Goal: Task Accomplishment & Management: Use online tool/utility

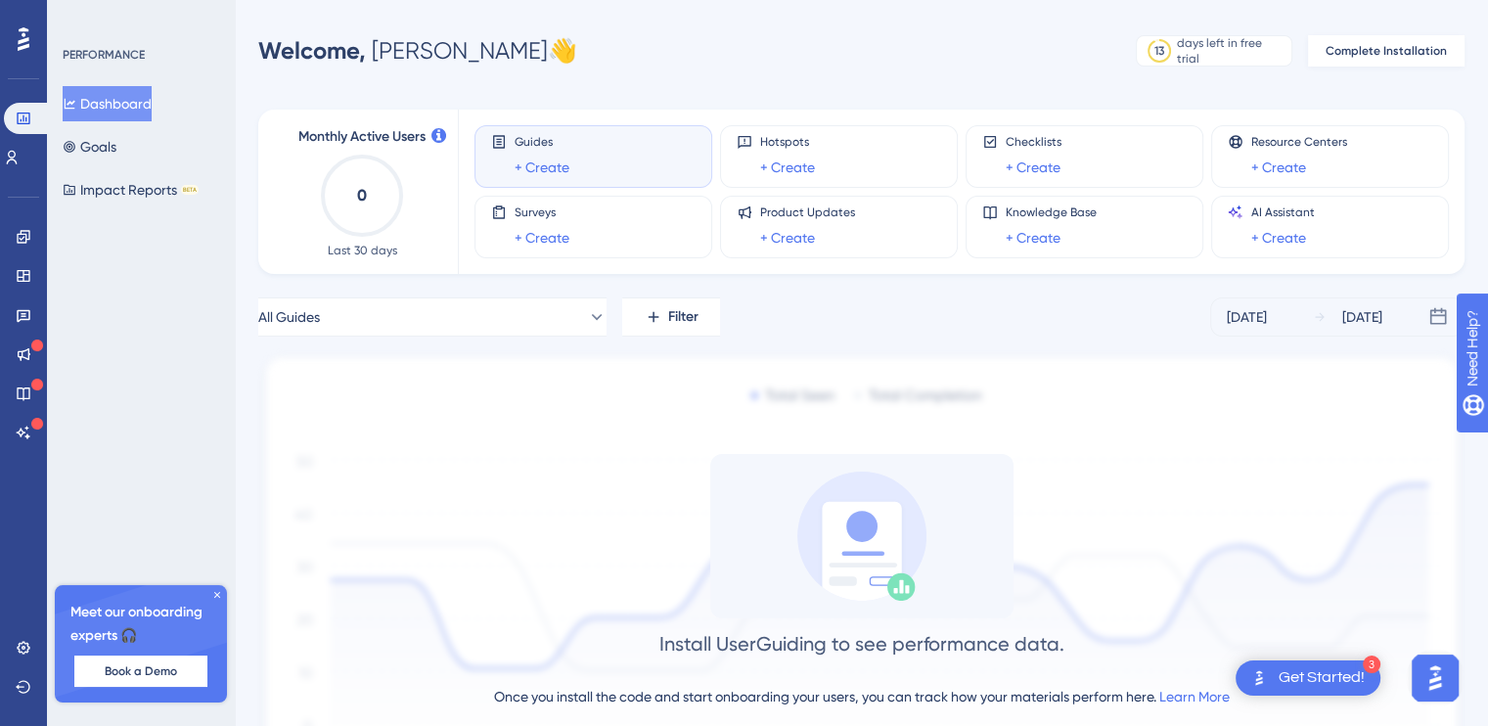
click at [1386, 42] on button "Complete Installation" at bounding box center [1386, 50] width 156 height 31
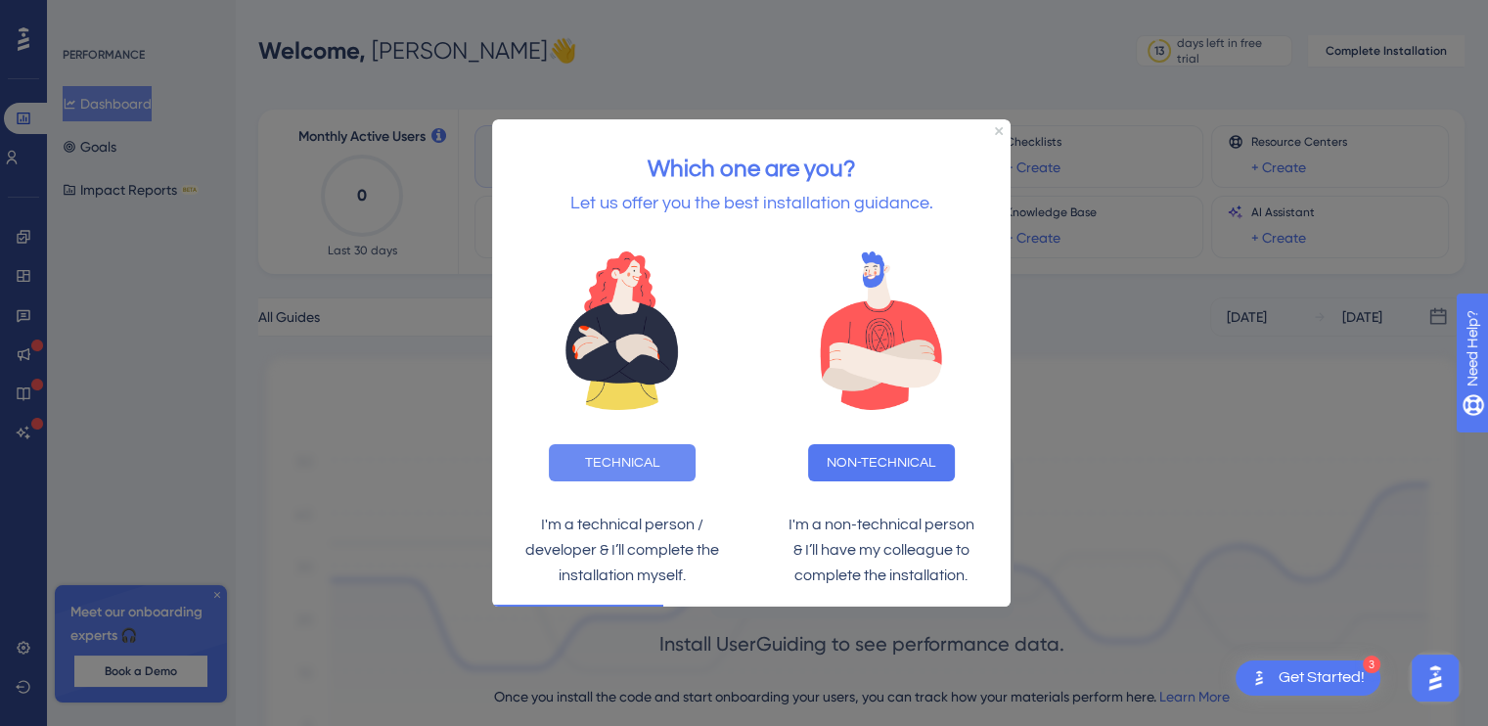
click at [629, 458] on button "TECHNICAL" at bounding box center [622, 461] width 147 height 37
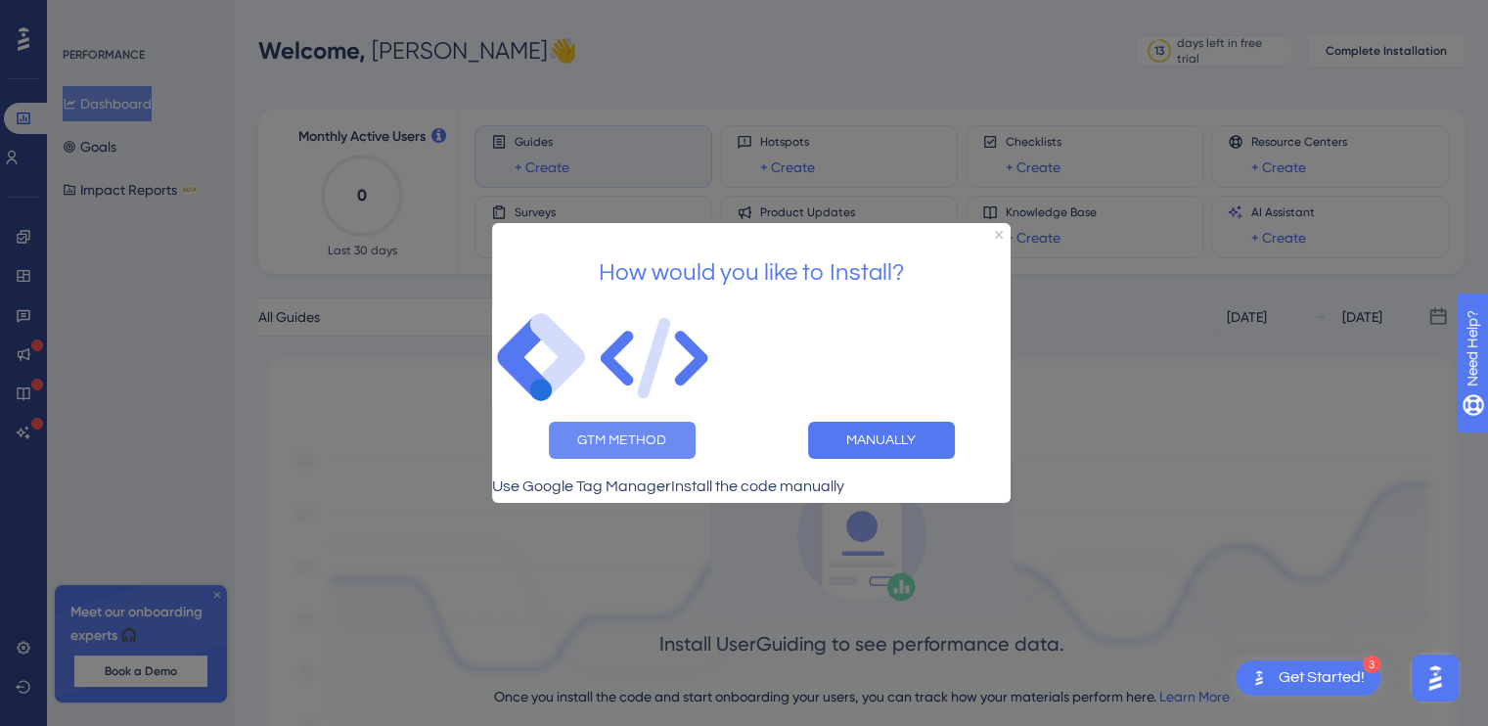
click at [623, 432] on button "GTM METHOD" at bounding box center [622, 440] width 147 height 37
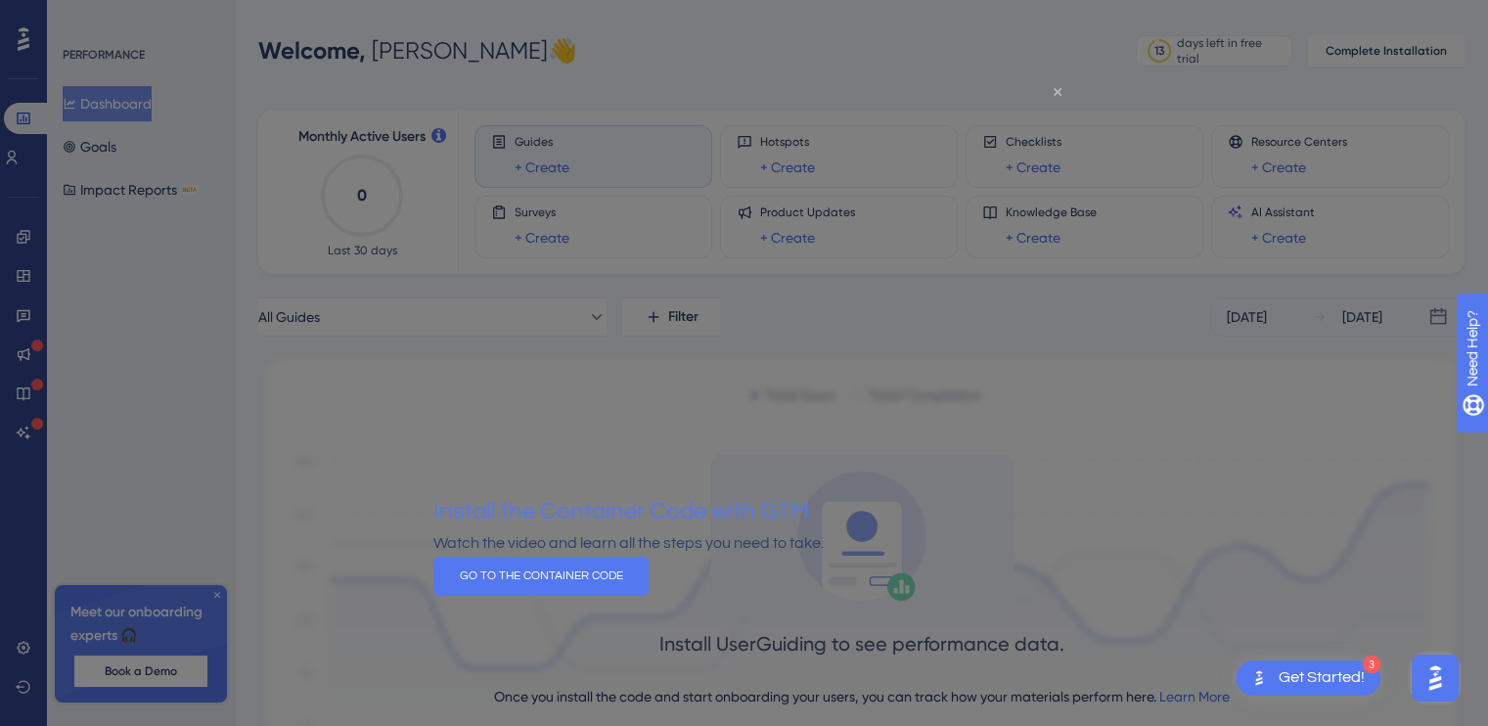
click at [1054, 92] on icon "Close Preview" at bounding box center [1057, 92] width 8 height 8
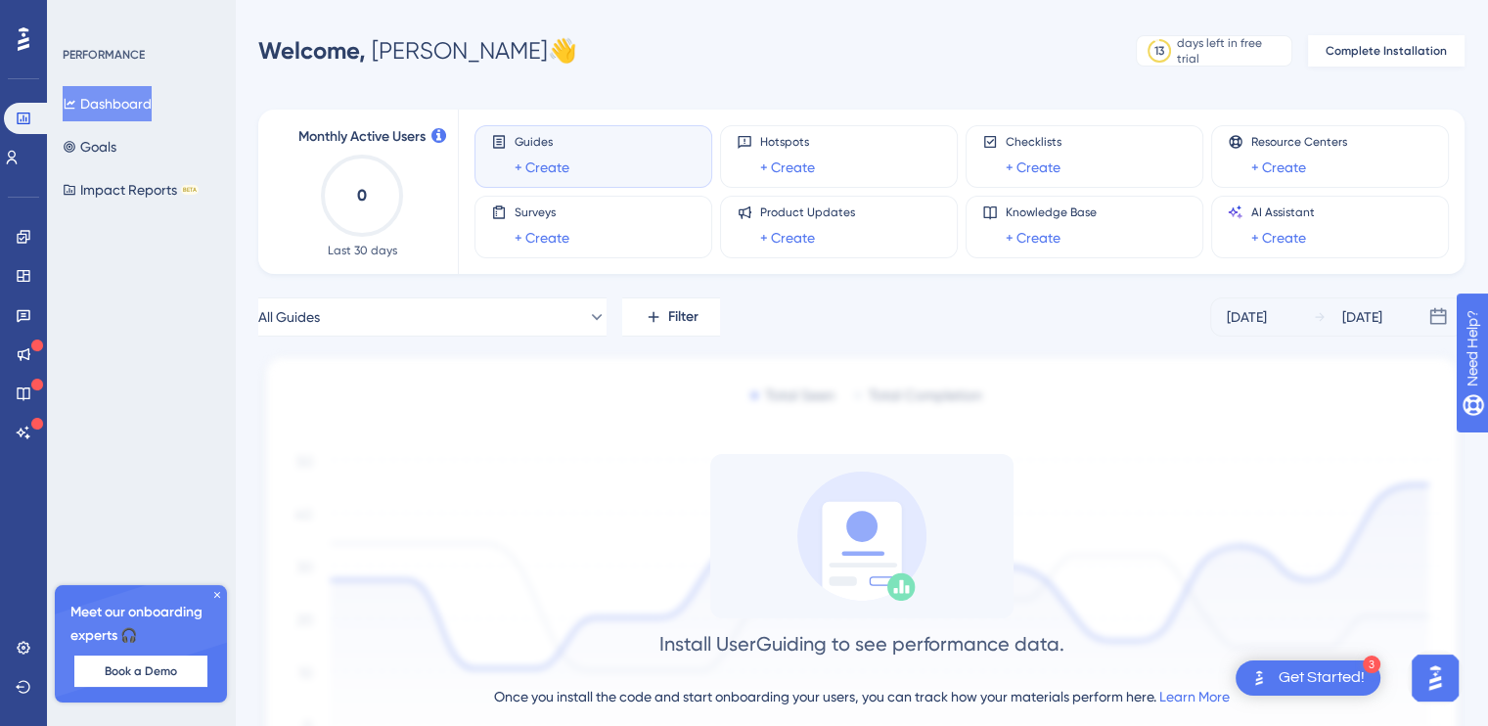
click at [1366, 51] on span "Complete Installation" at bounding box center [1385, 51] width 121 height 16
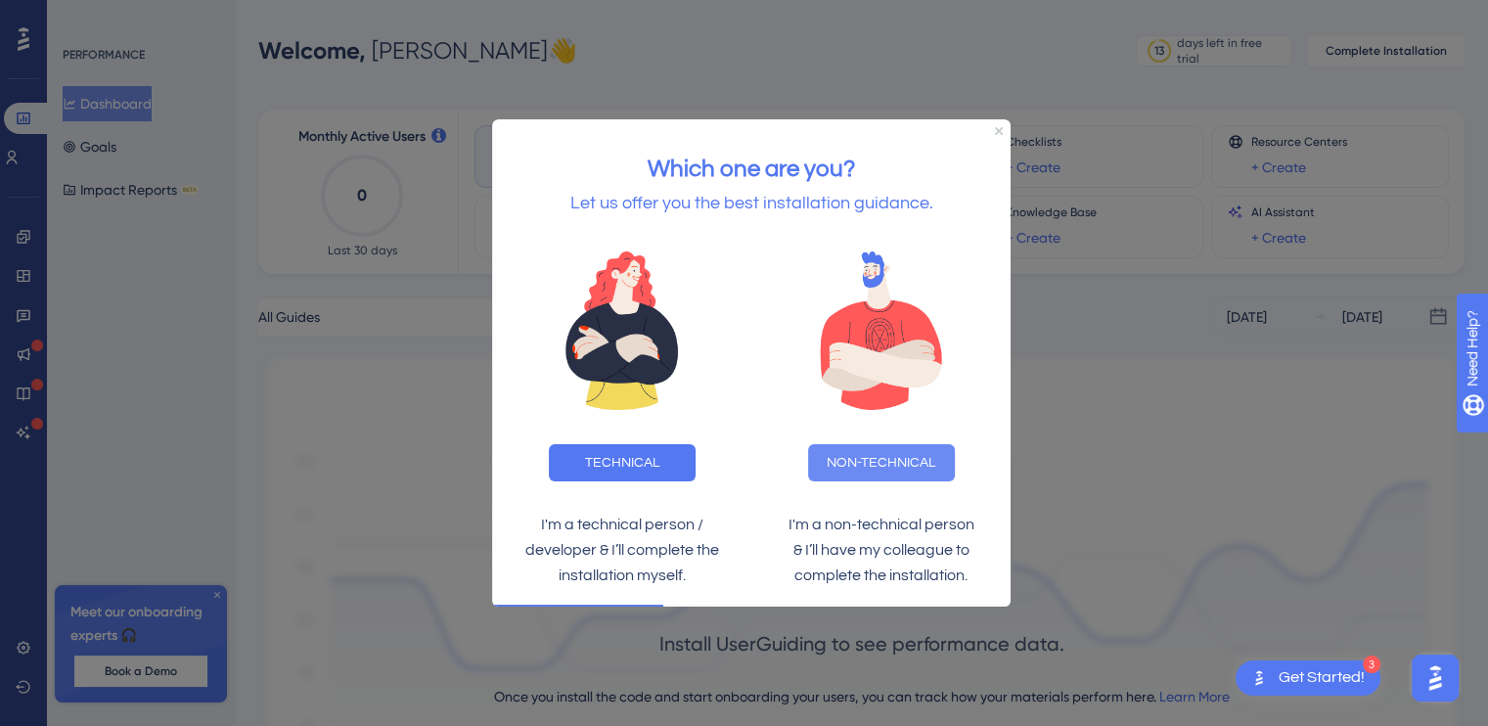
click at [892, 453] on button "NON-TECHNICAL" at bounding box center [881, 461] width 147 height 37
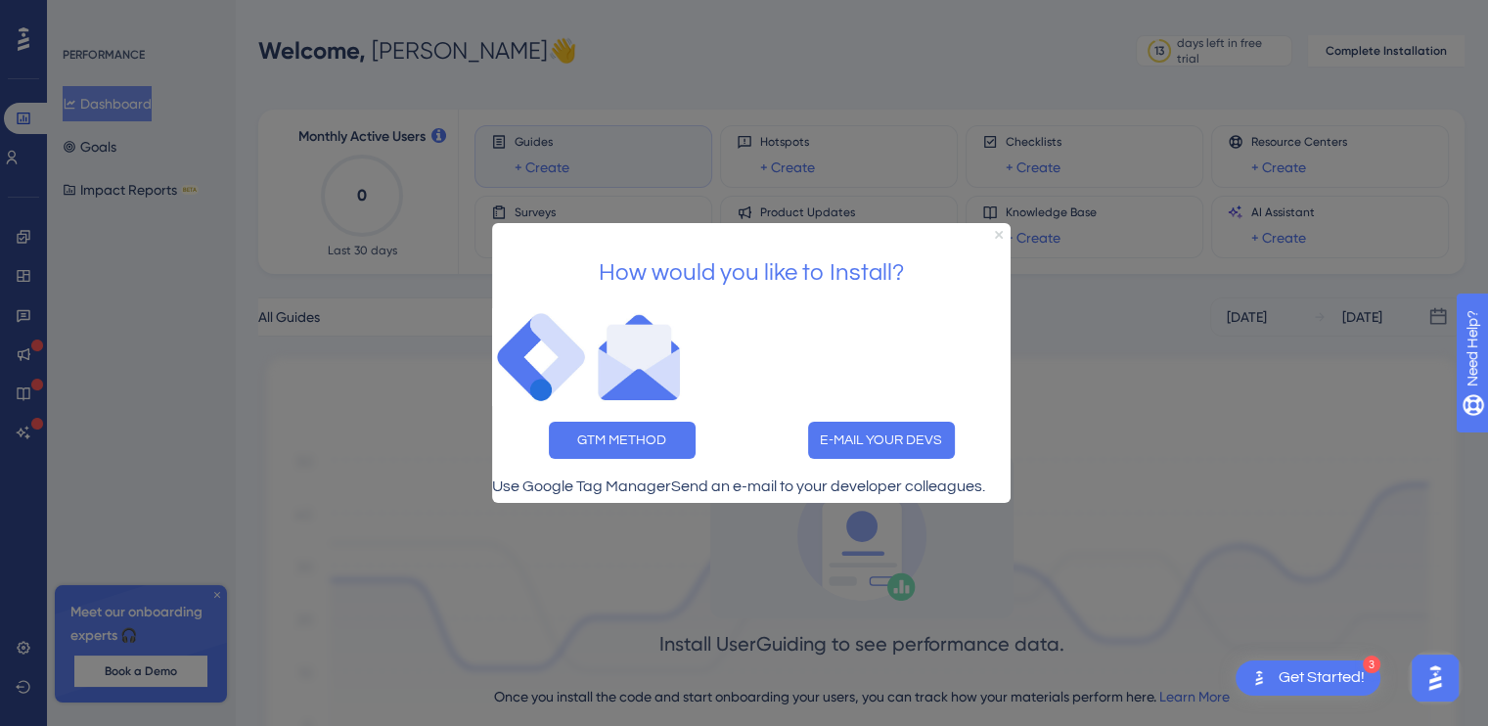
click at [997, 231] on icon "Close Preview" at bounding box center [999, 235] width 8 height 8
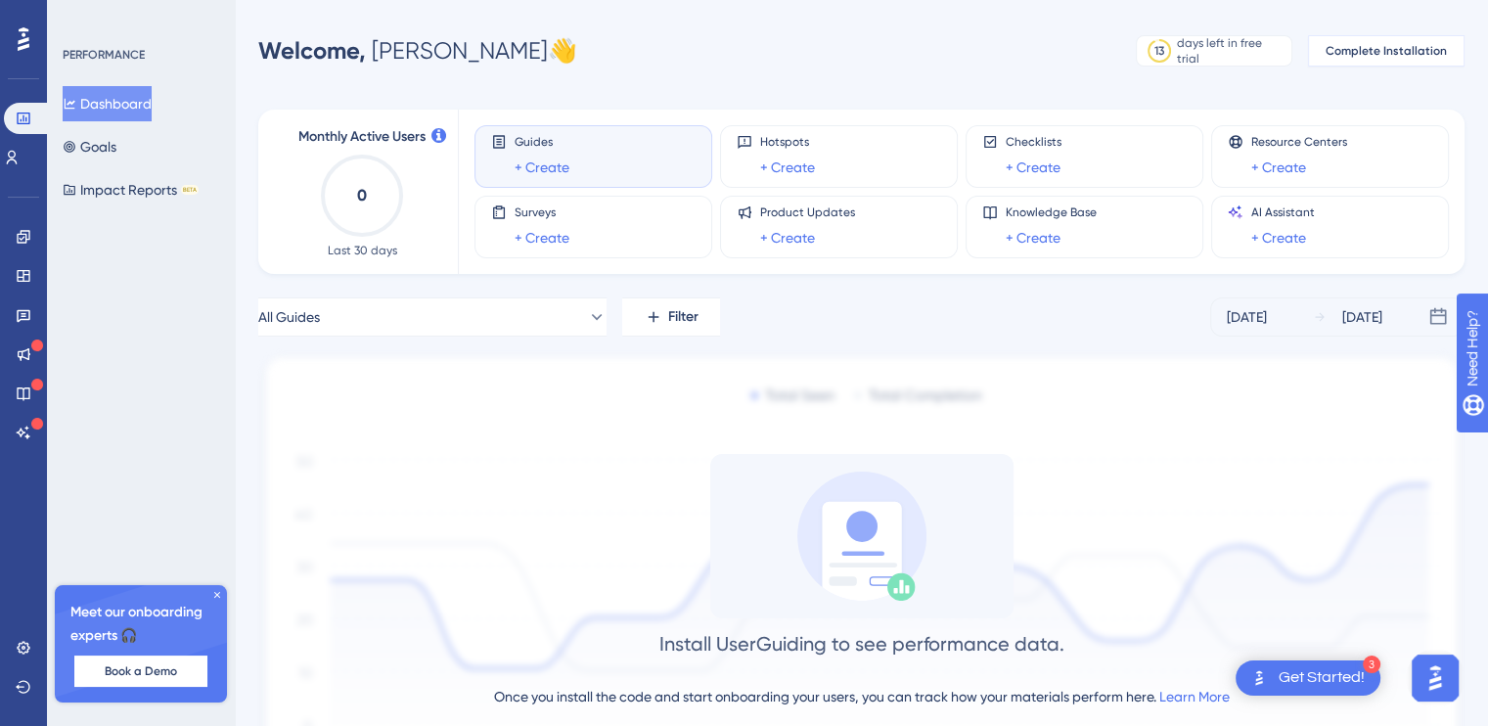
click at [1358, 48] on span "Complete Installation" at bounding box center [1385, 51] width 121 height 16
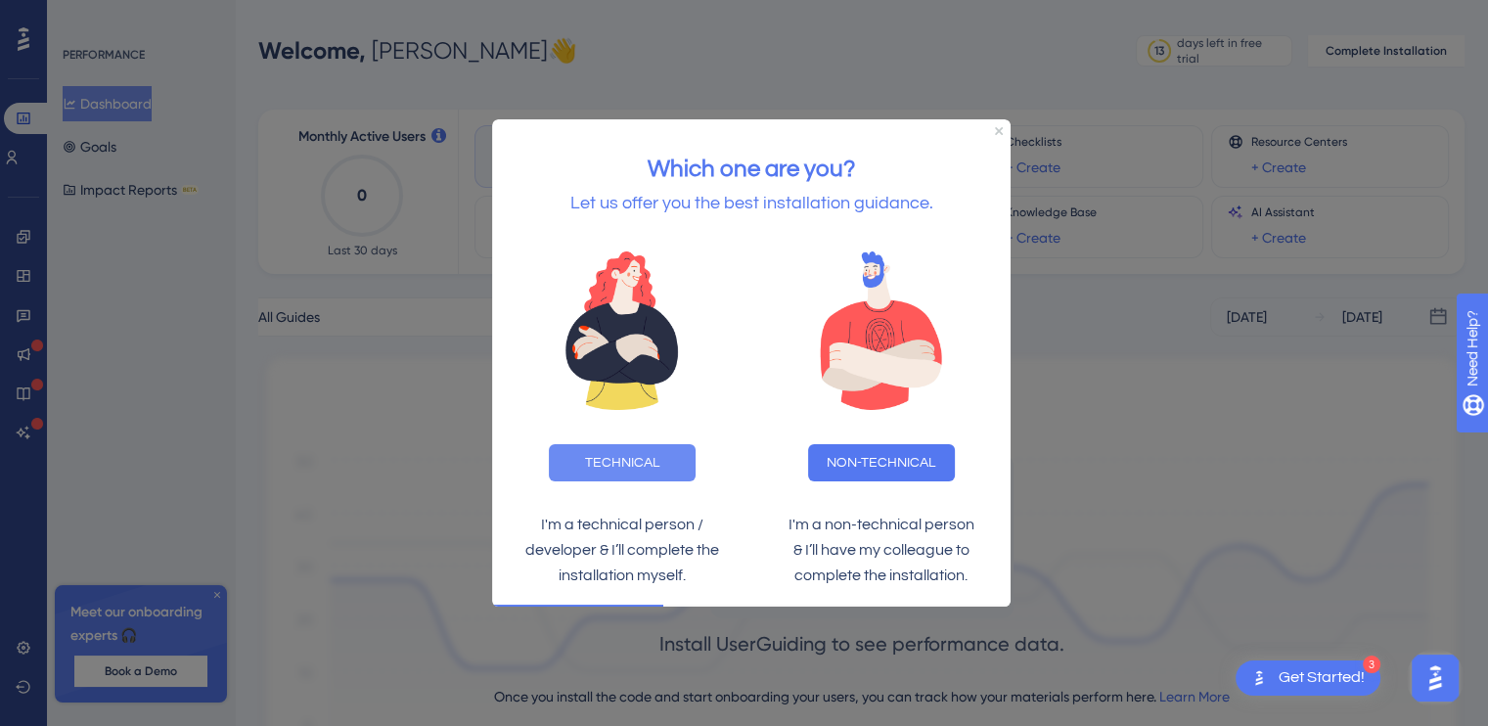
click at [624, 462] on button "TECHNICAL" at bounding box center [622, 461] width 147 height 37
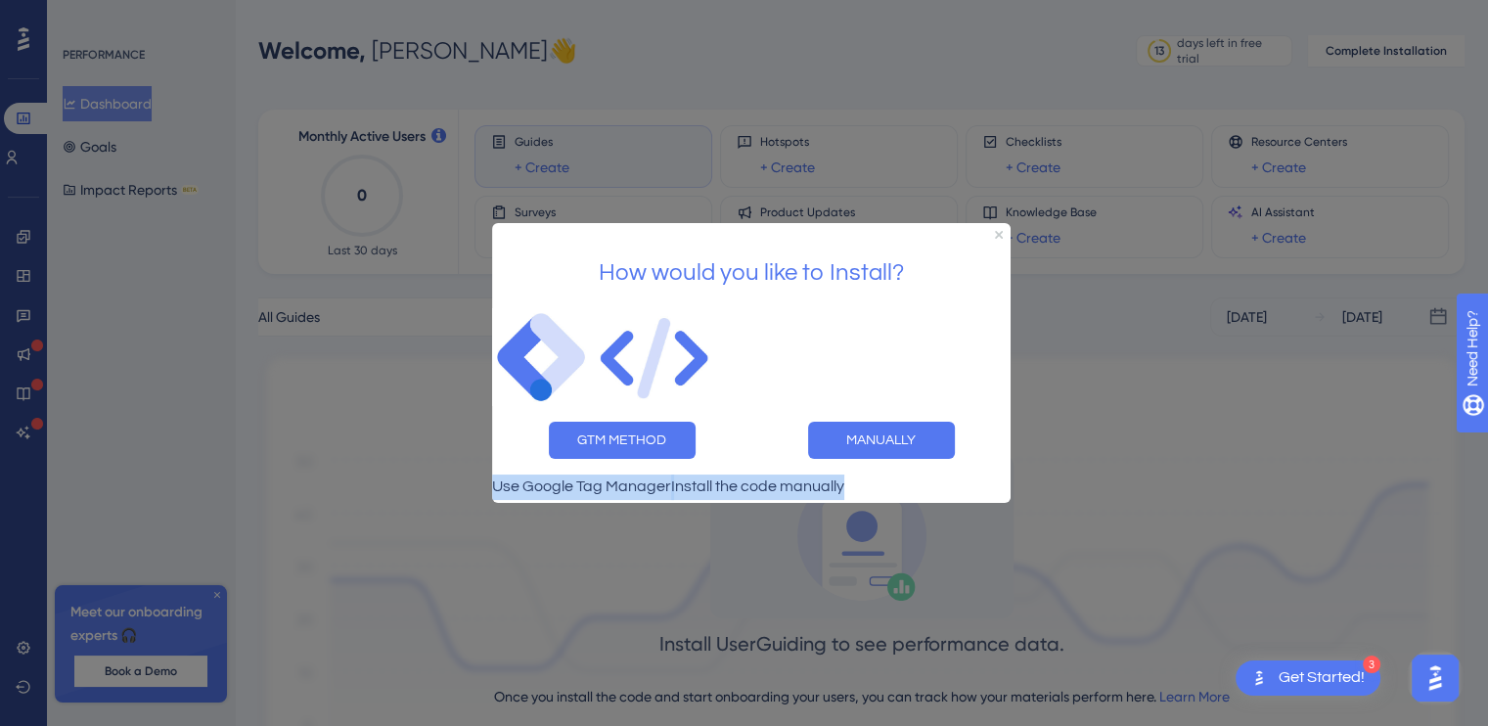
drag, startPoint x: 535, startPoint y: 486, endPoint x: 964, endPoint y: 485, distance: 429.4
click at [964, 485] on div "Use Google Tag Manager Install the code manually" at bounding box center [751, 486] width 518 height 25
copy div "Use Google Tag Manager Install the code manually"
click at [603, 430] on button "GTM METHOD" at bounding box center [622, 440] width 147 height 37
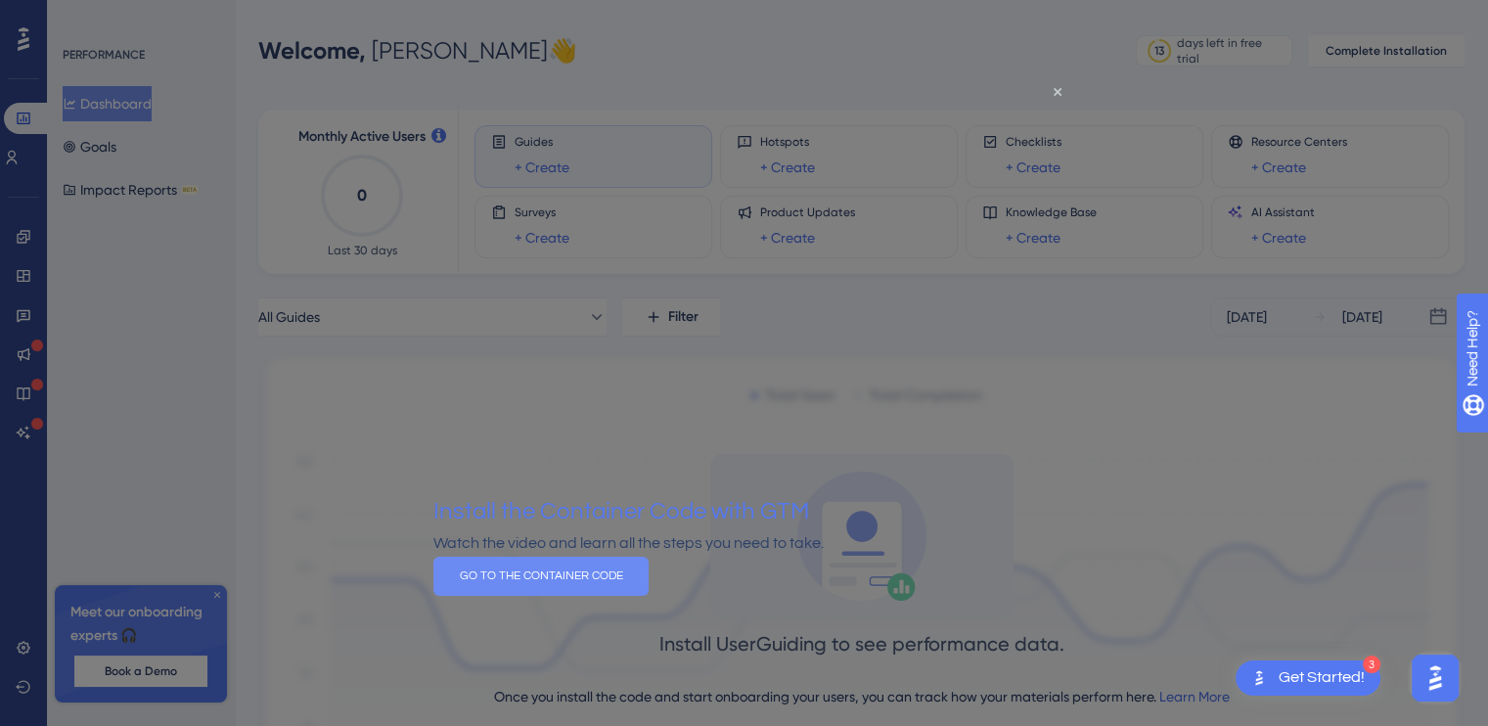
click at [648, 596] on button "GO TO THE CONTAINER CODE" at bounding box center [540, 576] width 215 height 39
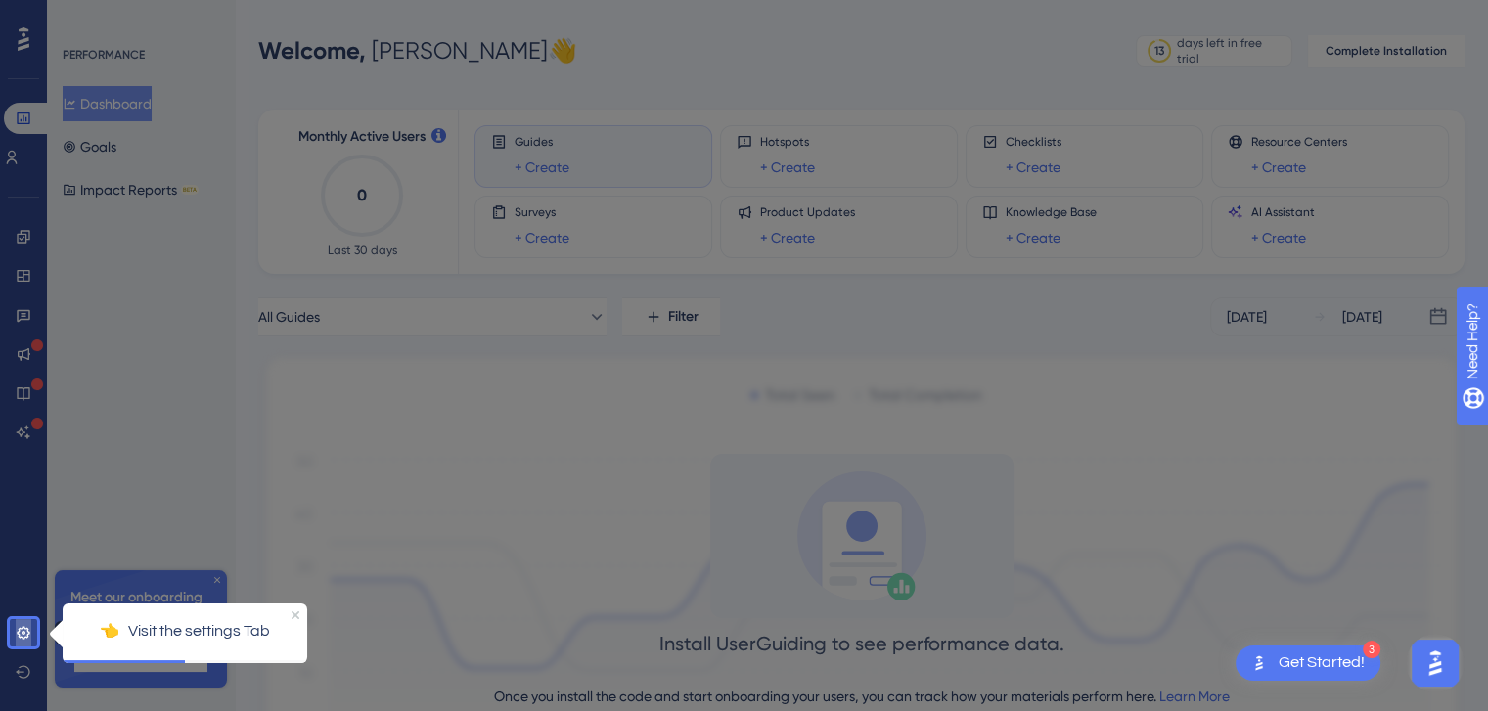
click at [24, 631] on icon at bounding box center [24, 633] width 16 height 16
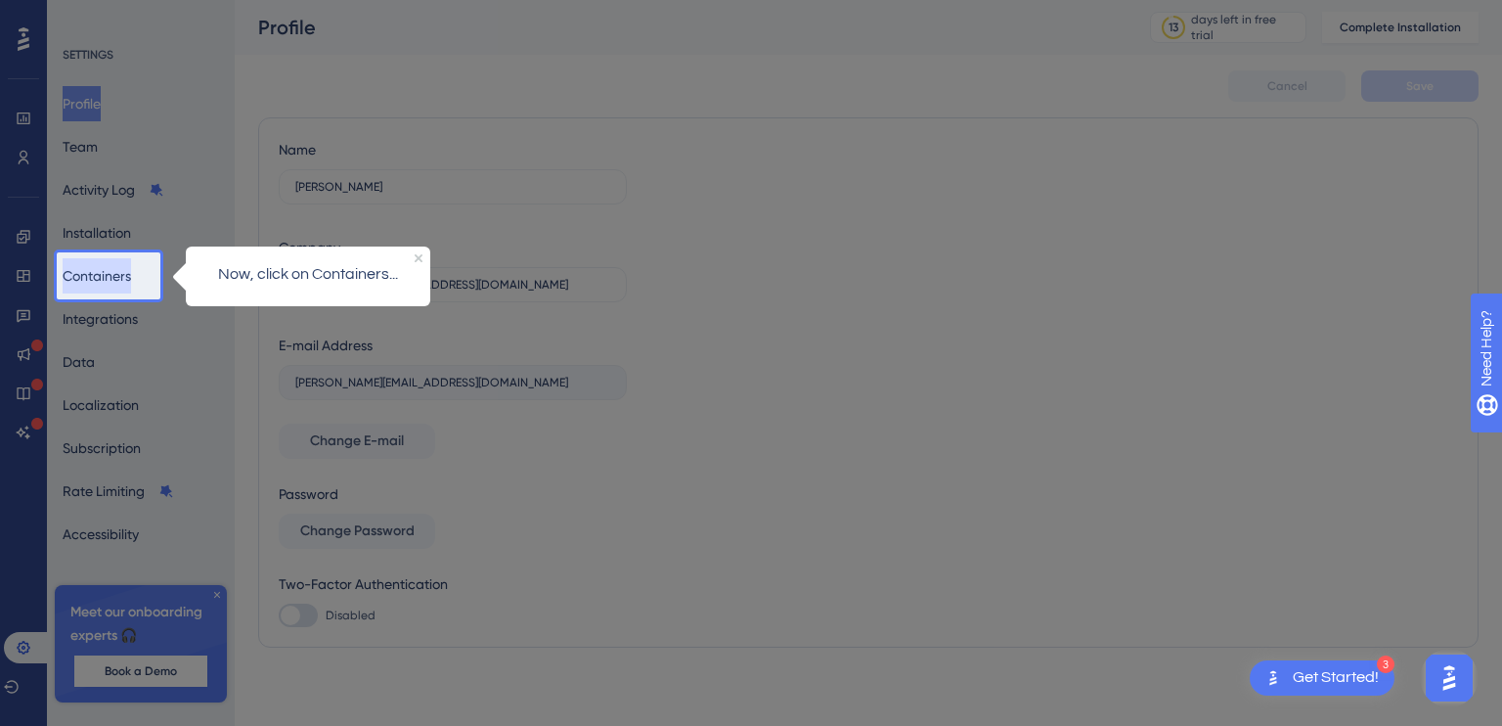
click at [102, 273] on button "Containers" at bounding box center [97, 275] width 68 height 35
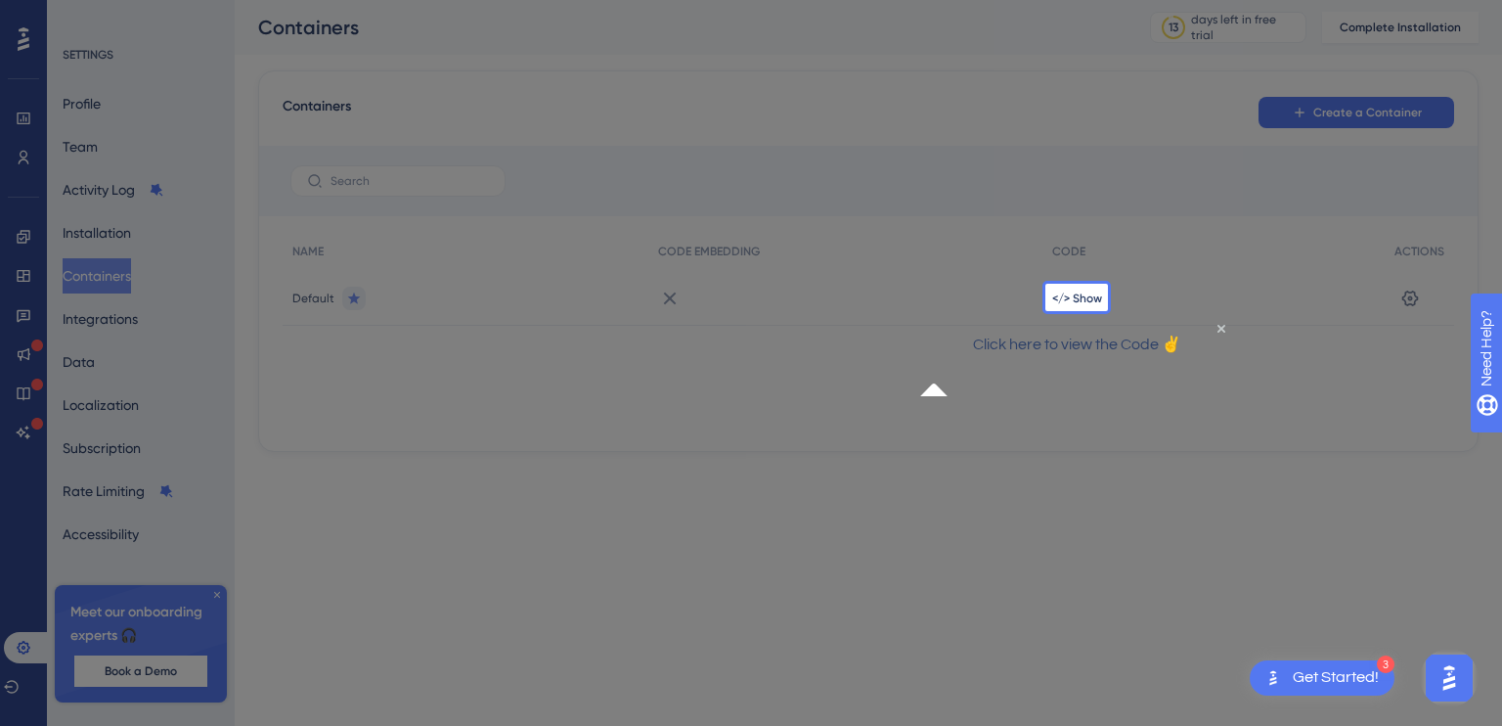
click at [1063, 358] on p "Click here to view the Code ✌" at bounding box center [1076, 345] width 282 height 25
click at [1076, 291] on span "</> Show" at bounding box center [1077, 298] width 50 height 16
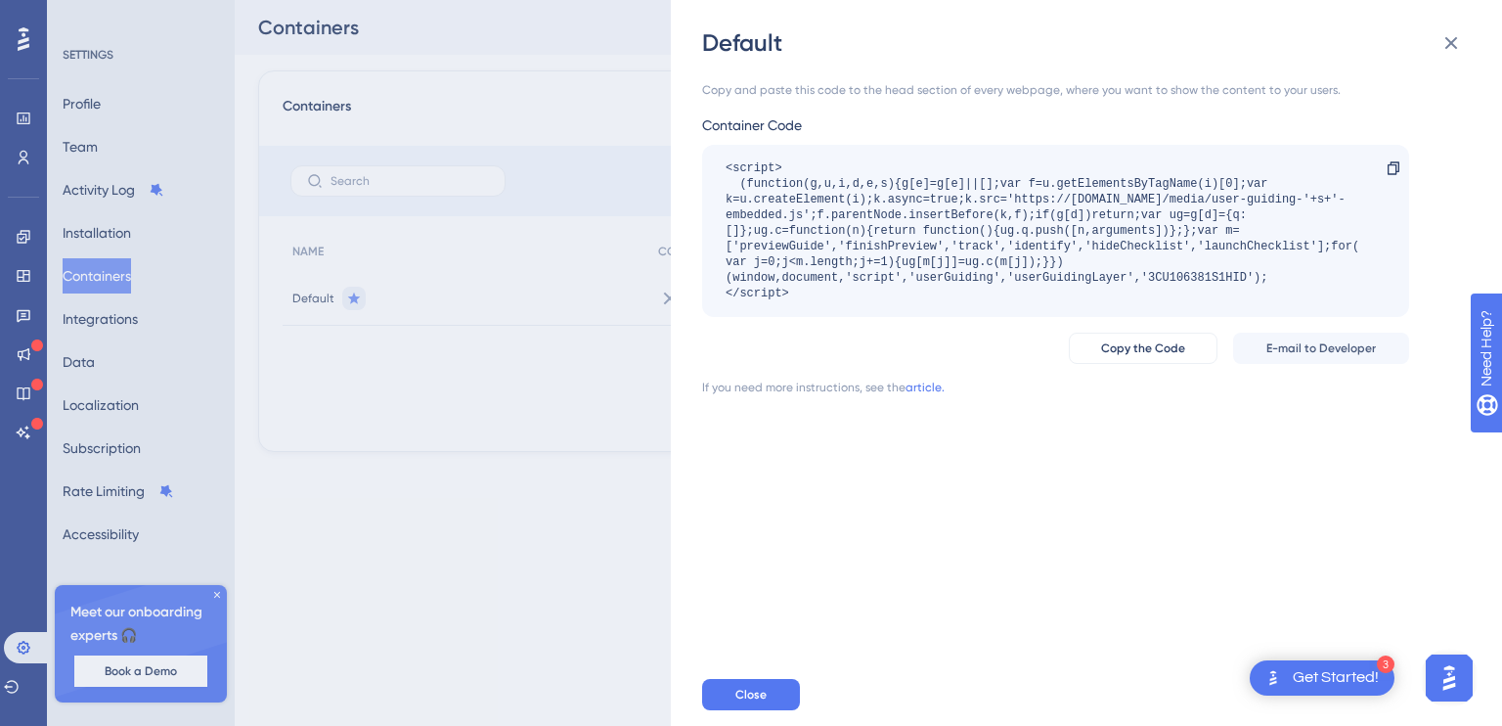
click at [1315, 680] on div "Get Started!" at bounding box center [1336, 678] width 86 height 22
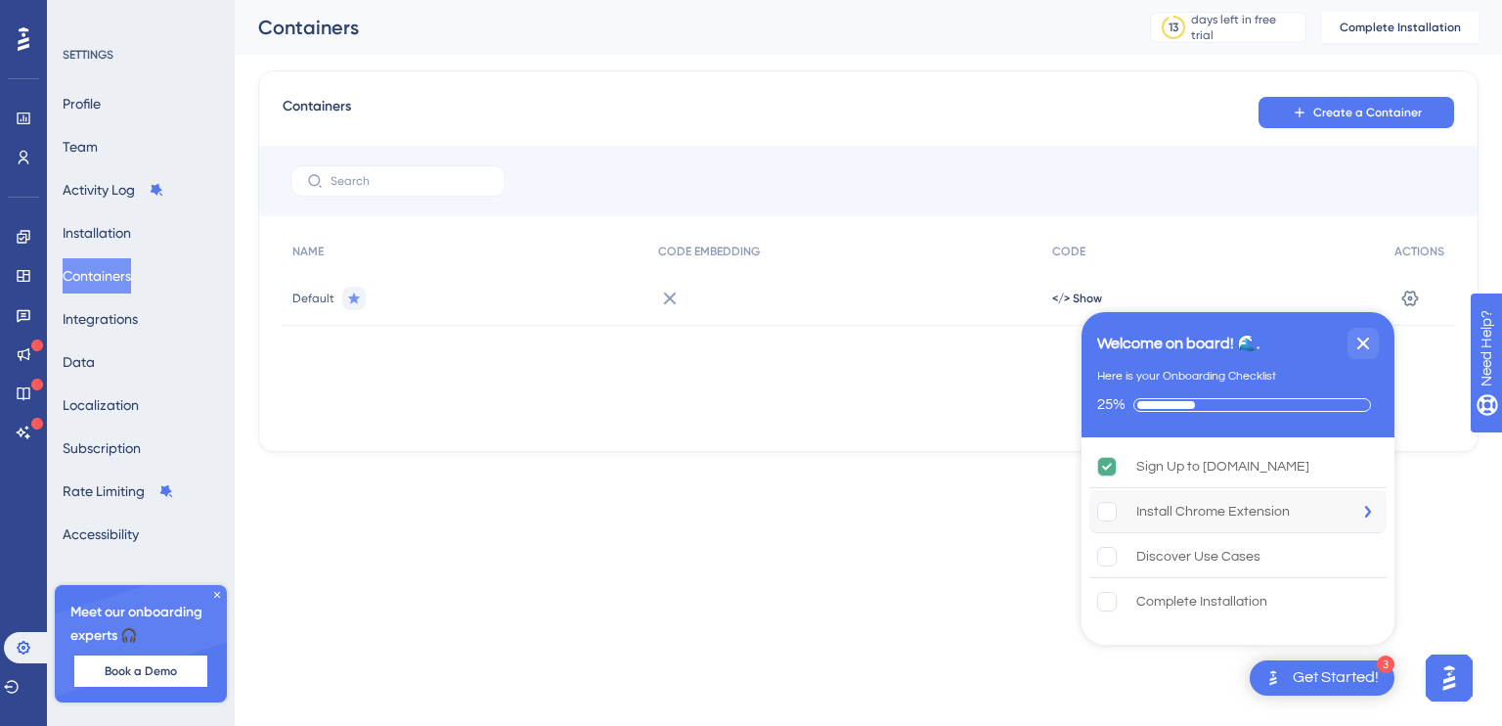
click at [1113, 511] on rect "Install Chrome Extension is incomplete." at bounding box center [1107, 511] width 19 height 19
click at [1106, 557] on rect "Discover Use Cases  is incomplete." at bounding box center [1107, 556] width 19 height 19
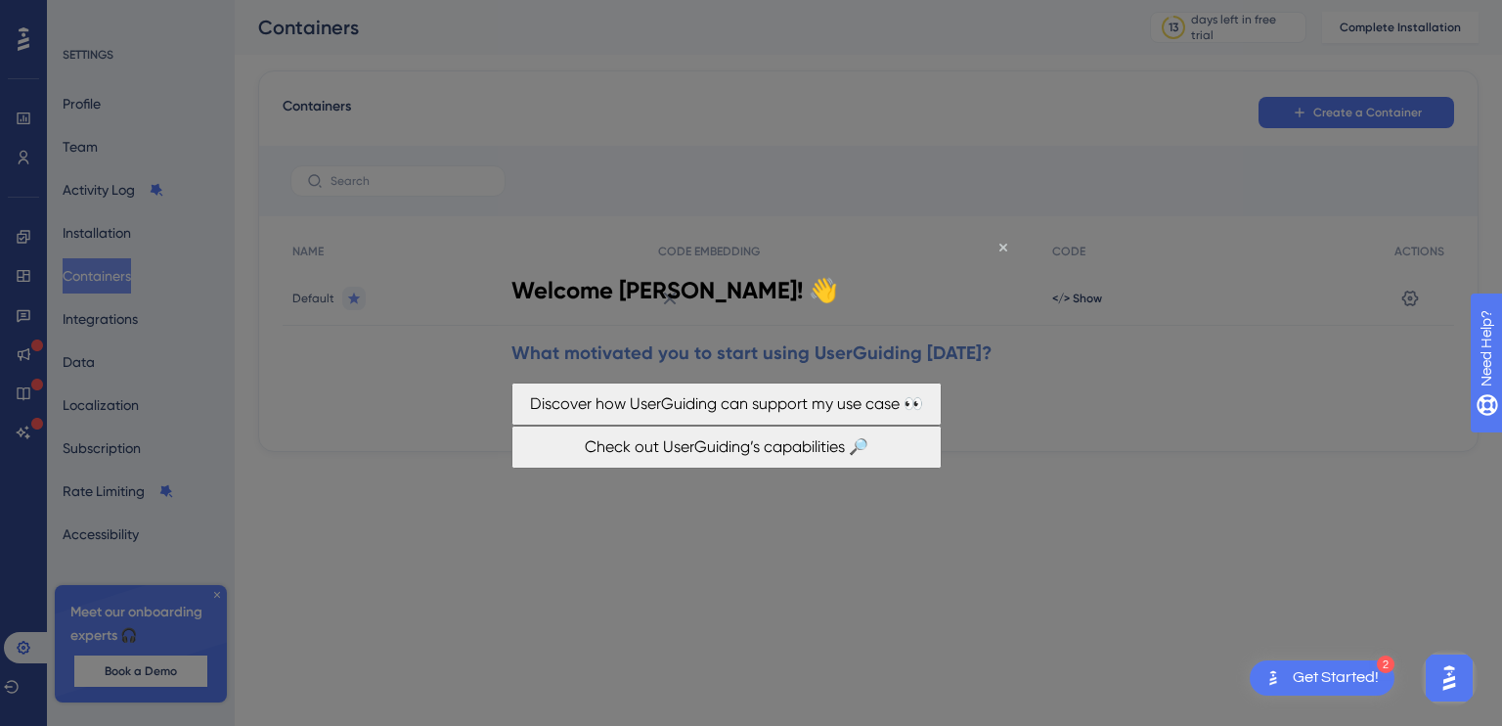
click at [737, 387] on button "Discover how UserGuiding can support my use case 👀" at bounding box center [727, 403] width 430 height 43
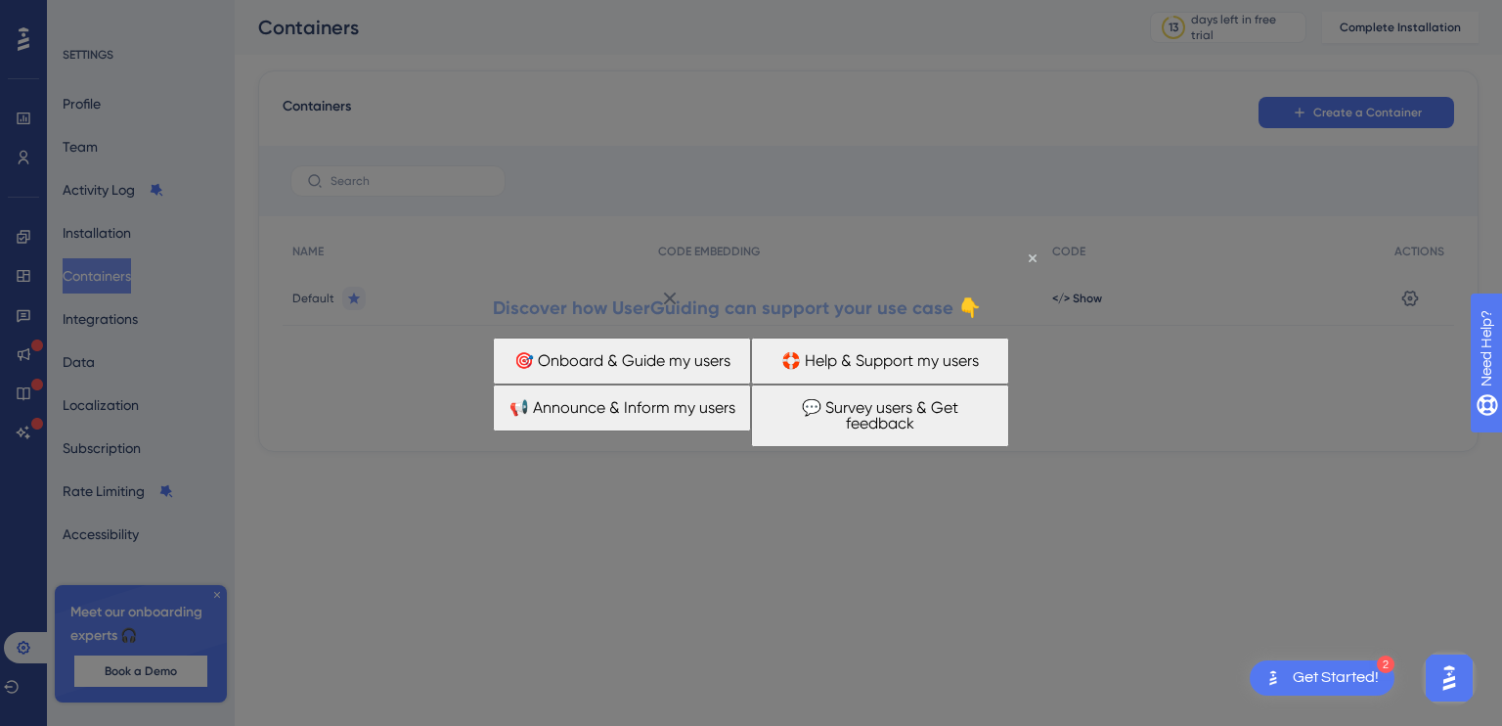
click at [642, 360] on button "🎯 Onboard & Guide my users" at bounding box center [622, 360] width 258 height 47
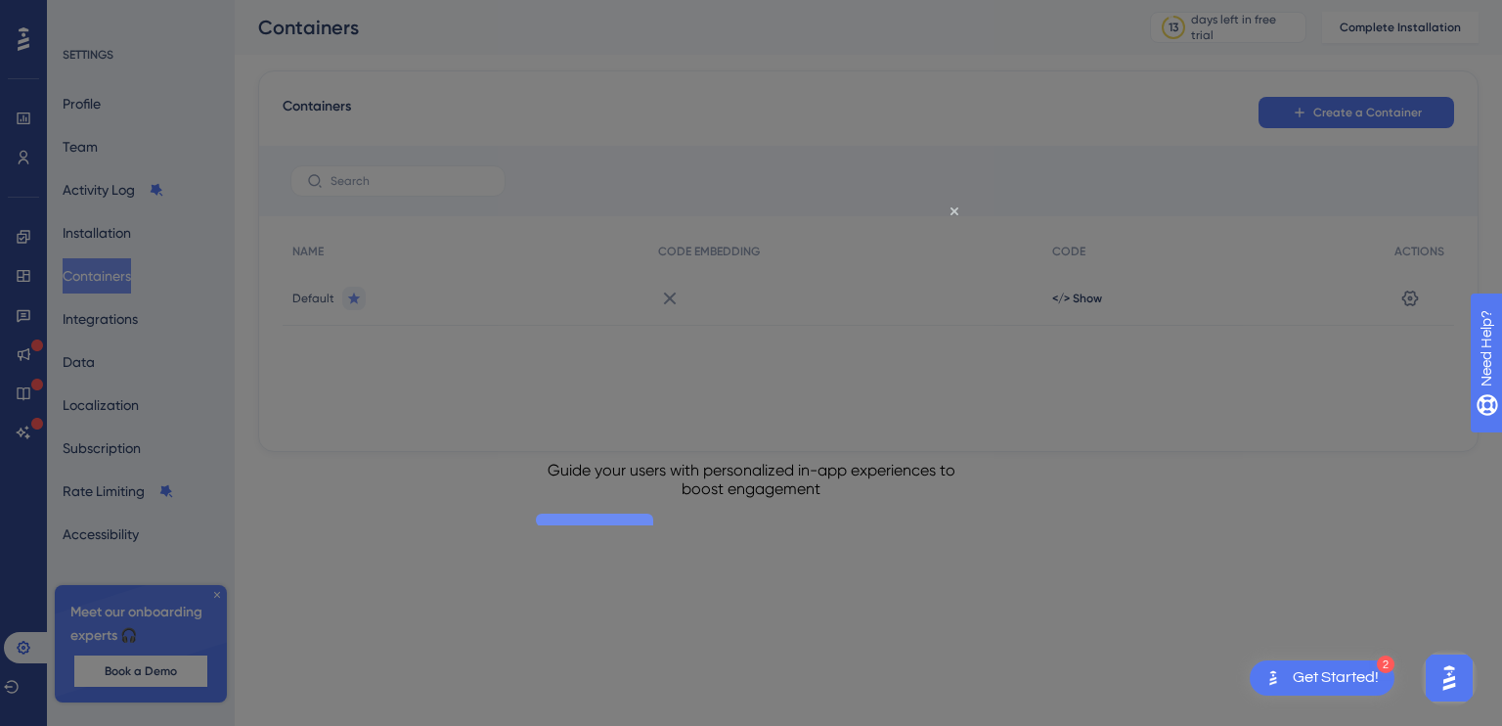
click at [653, 514] on button "LET'S GO!" at bounding box center [594, 532] width 117 height 37
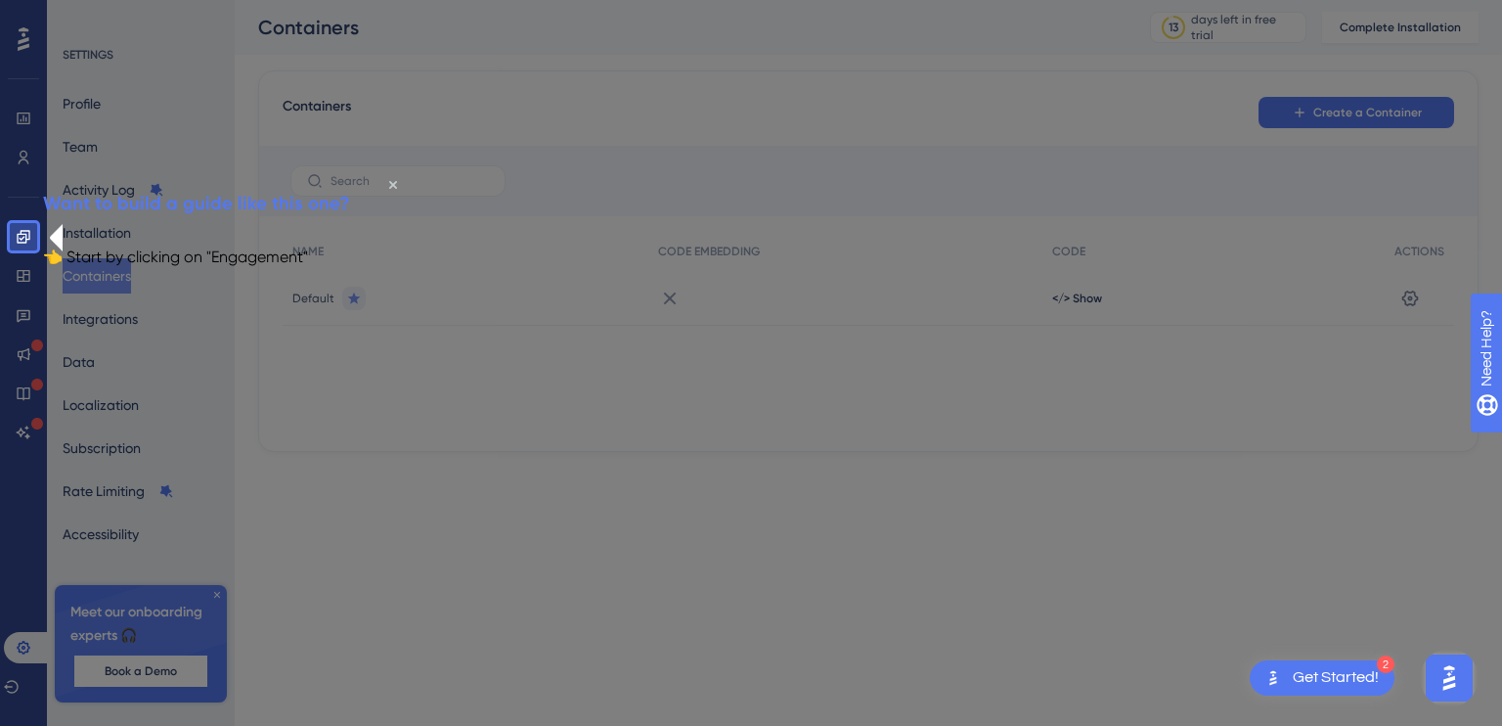
click at [1324, 672] on div "Get Started!" at bounding box center [1336, 678] width 86 height 22
click at [23, 236] on icon at bounding box center [24, 237] width 16 height 16
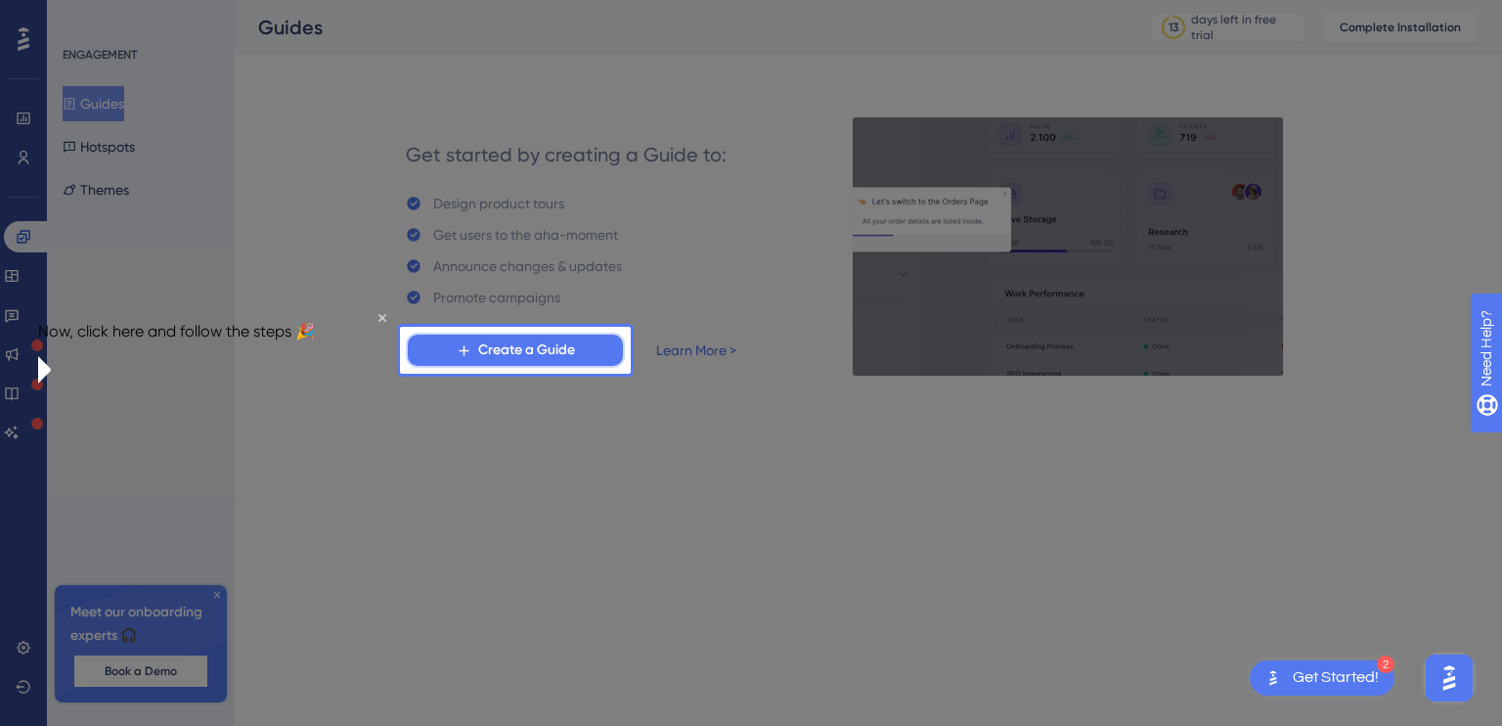
click at [528, 345] on span "Create a Guide" at bounding box center [526, 349] width 97 height 23
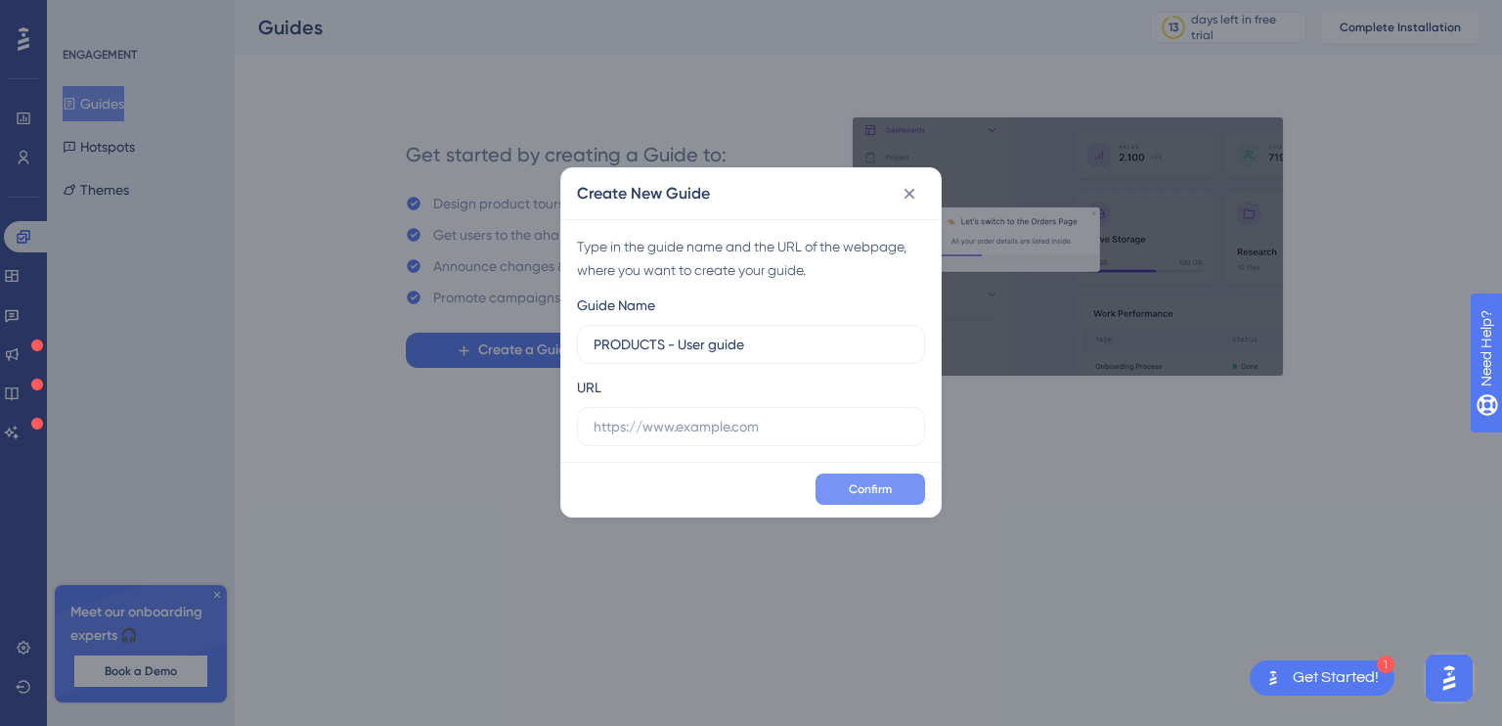
type input "PRODUCTS - User guide"
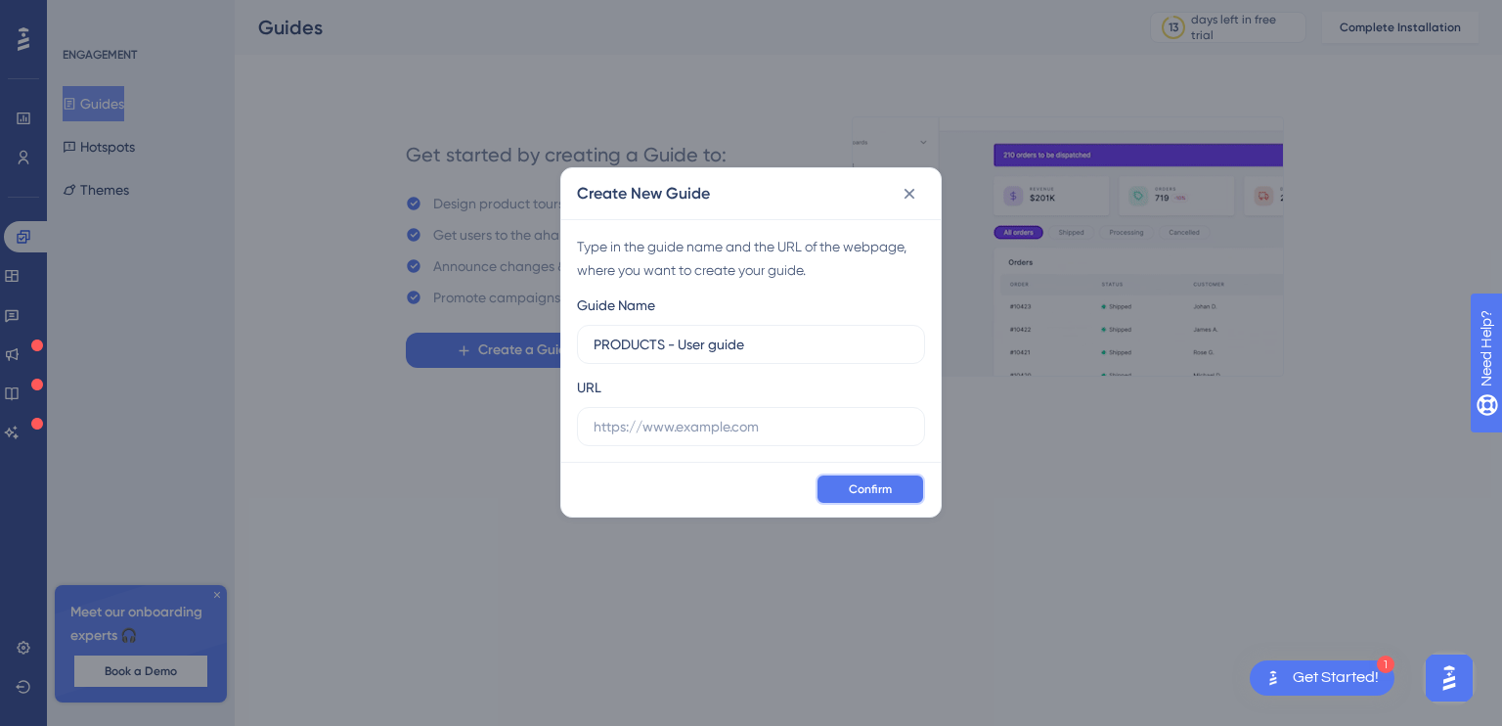
click at [871, 491] on span "Confirm" at bounding box center [870, 489] width 43 height 16
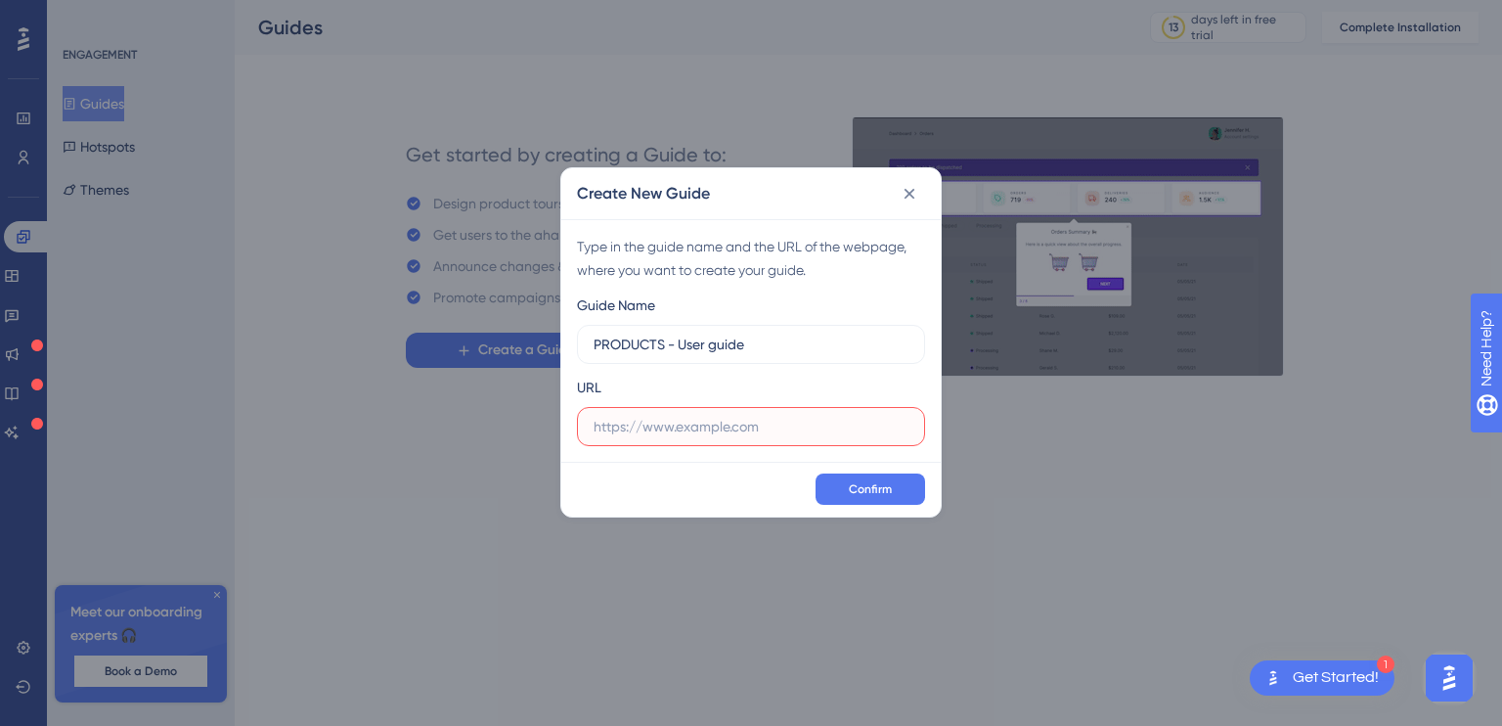
click at [657, 428] on input "text" at bounding box center [751, 427] width 315 height 22
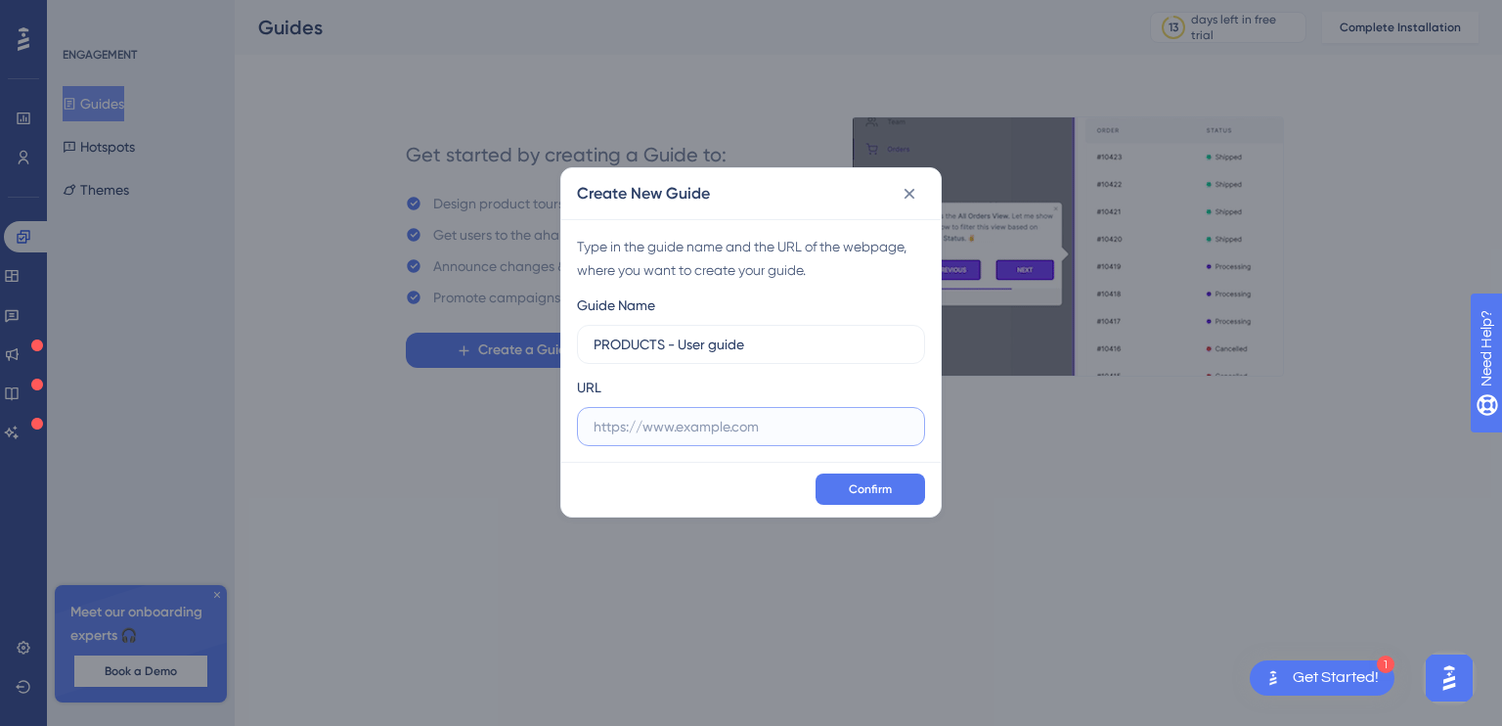
click at [681, 422] on input "text" at bounding box center [751, 427] width 315 height 22
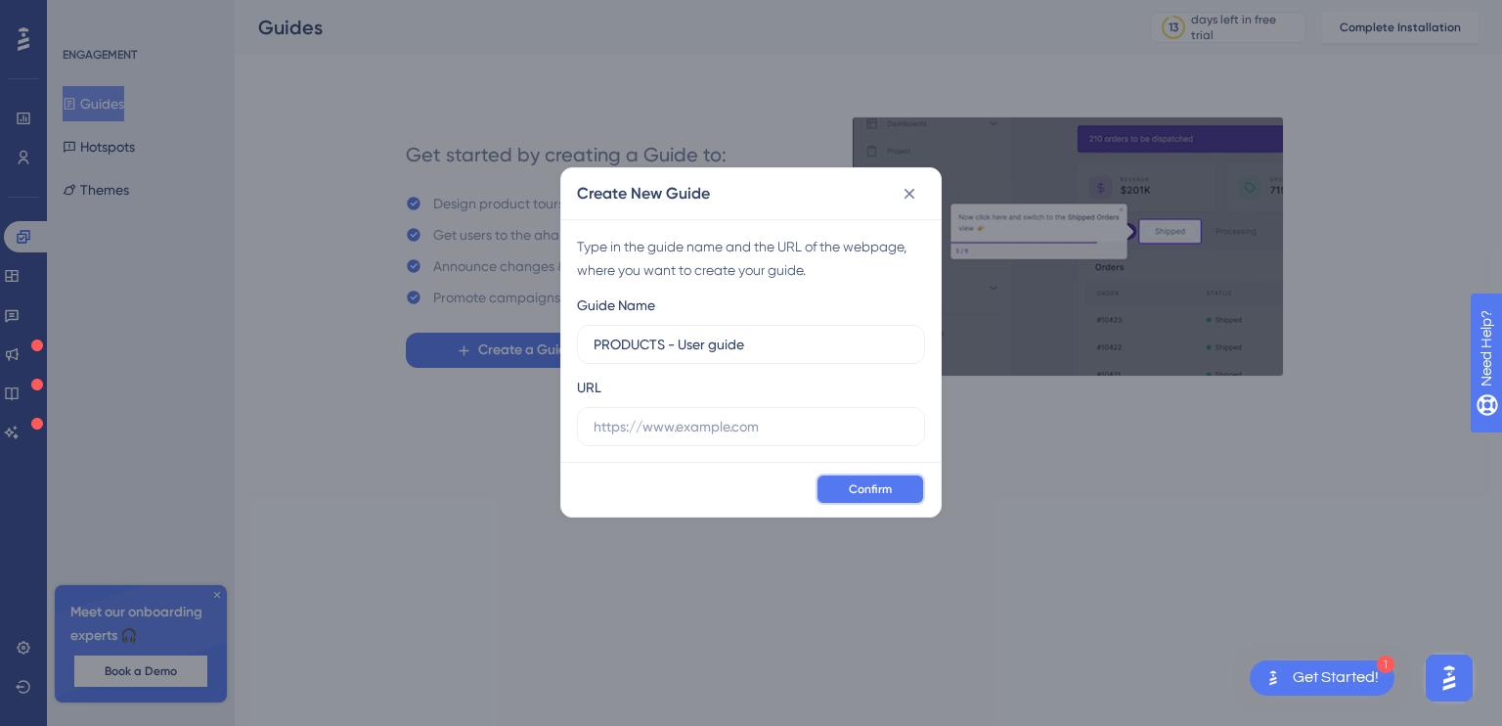
click at [865, 487] on span "Confirm" at bounding box center [870, 489] width 43 height 16
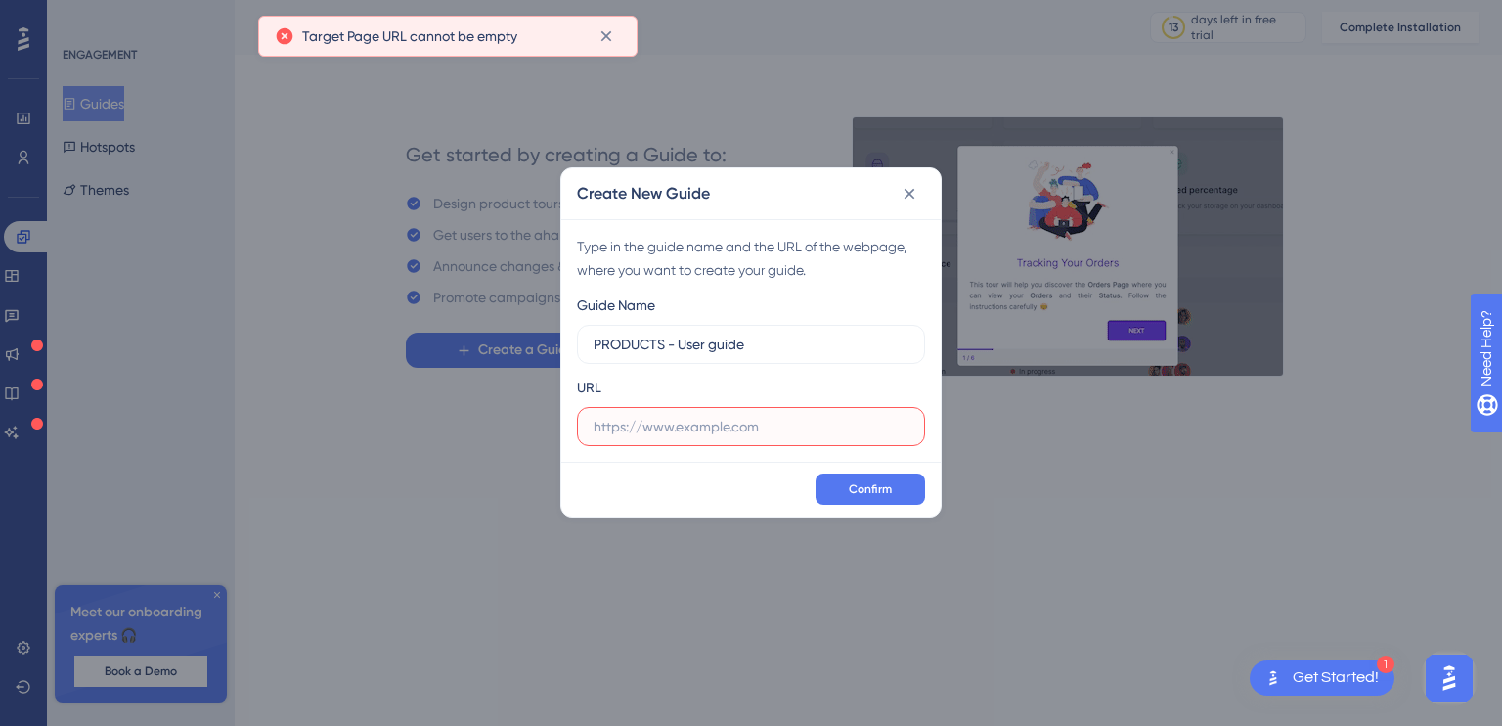
click at [613, 422] on input "text" at bounding box center [751, 427] width 315 height 22
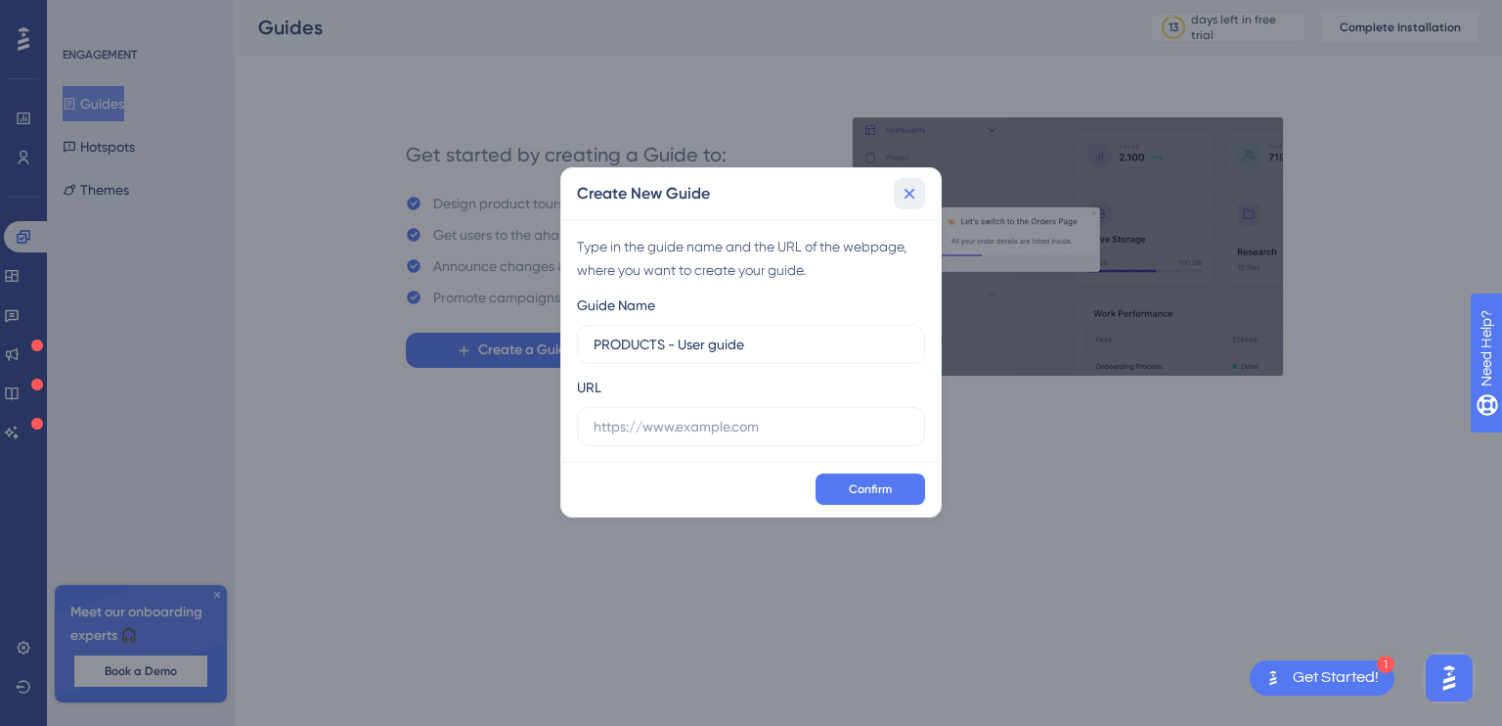
click at [910, 195] on icon at bounding box center [910, 194] width 20 height 20
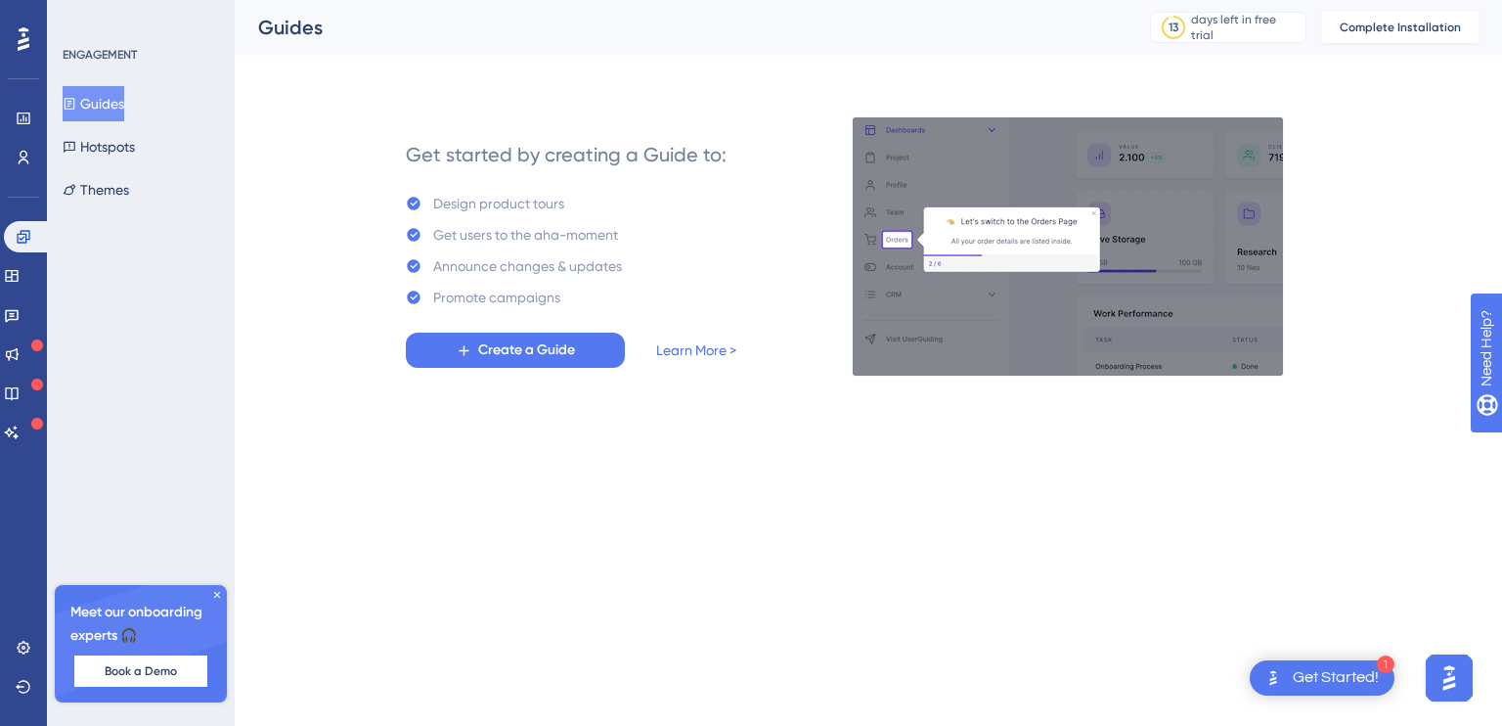
click at [1348, 681] on div "Get Started!" at bounding box center [1336, 678] width 86 height 22
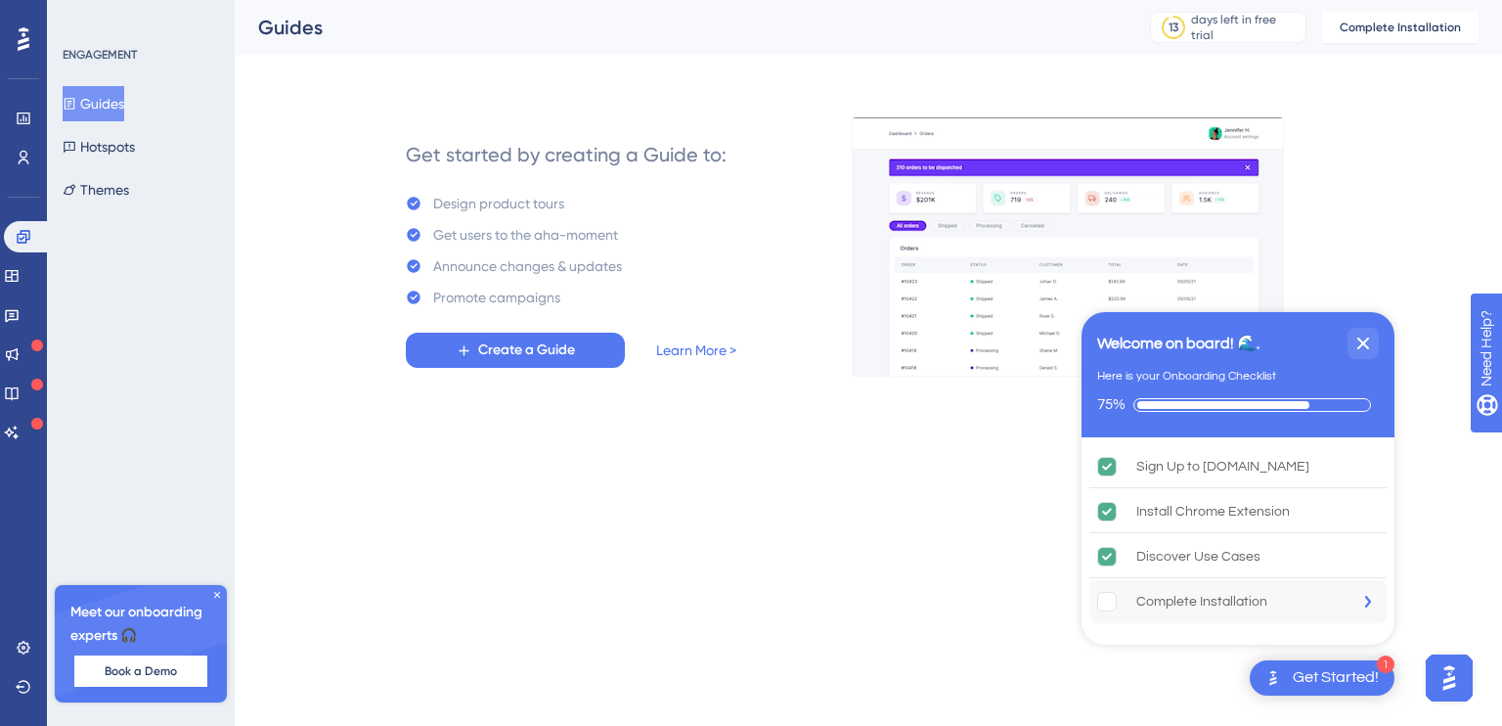
click at [1106, 602] on rect "Complete Installation is incomplete." at bounding box center [1107, 602] width 19 height 19
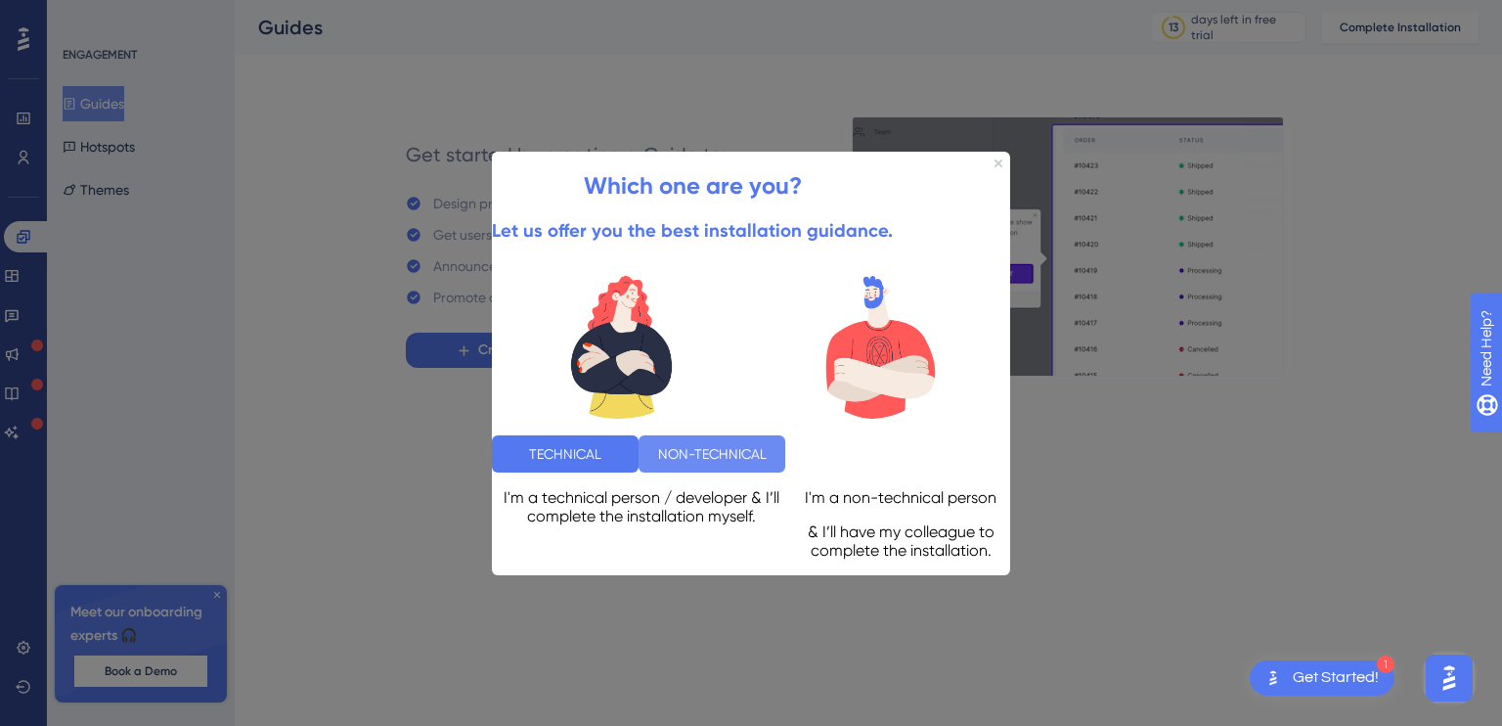
click at [785, 436] on button "NON-TECHNICAL" at bounding box center [712, 452] width 147 height 37
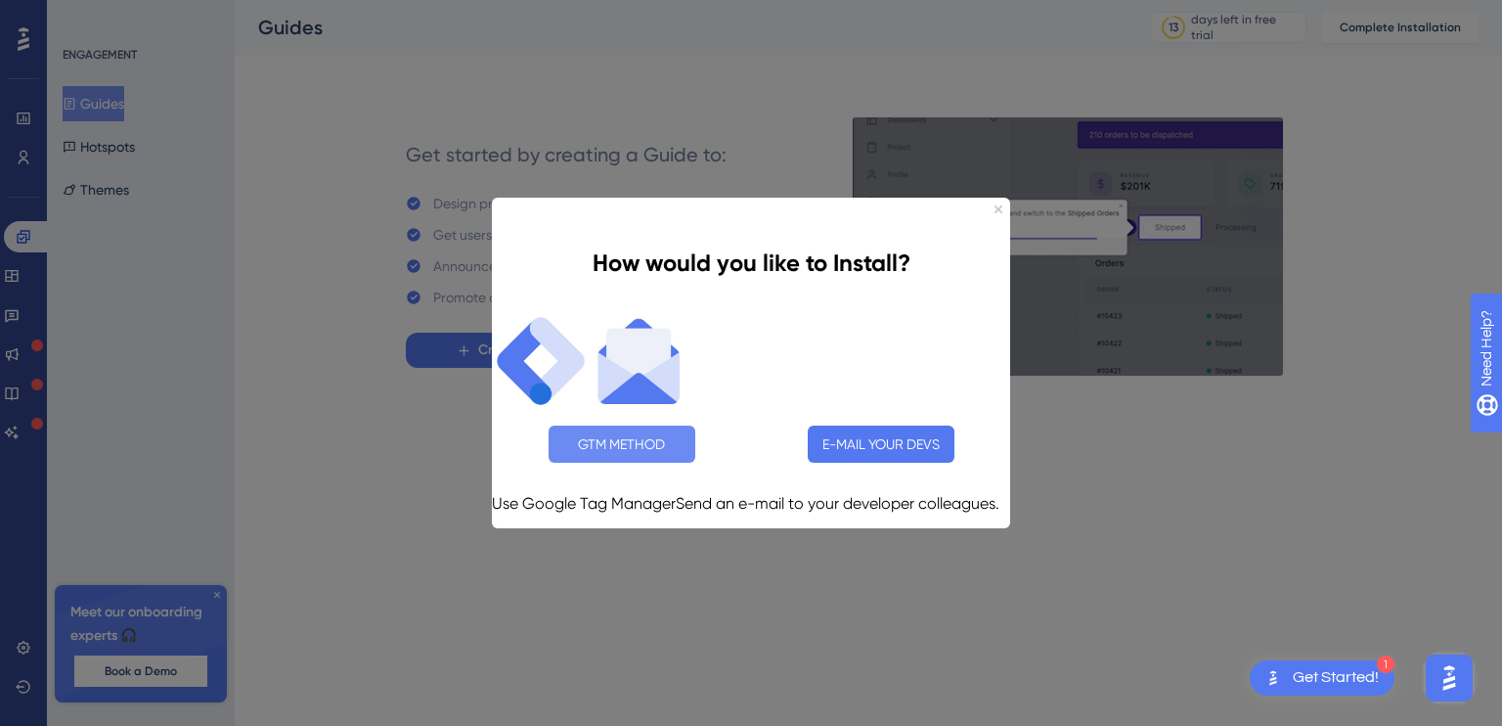
click at [615, 425] on button "GTM METHOD" at bounding box center [622, 443] width 147 height 37
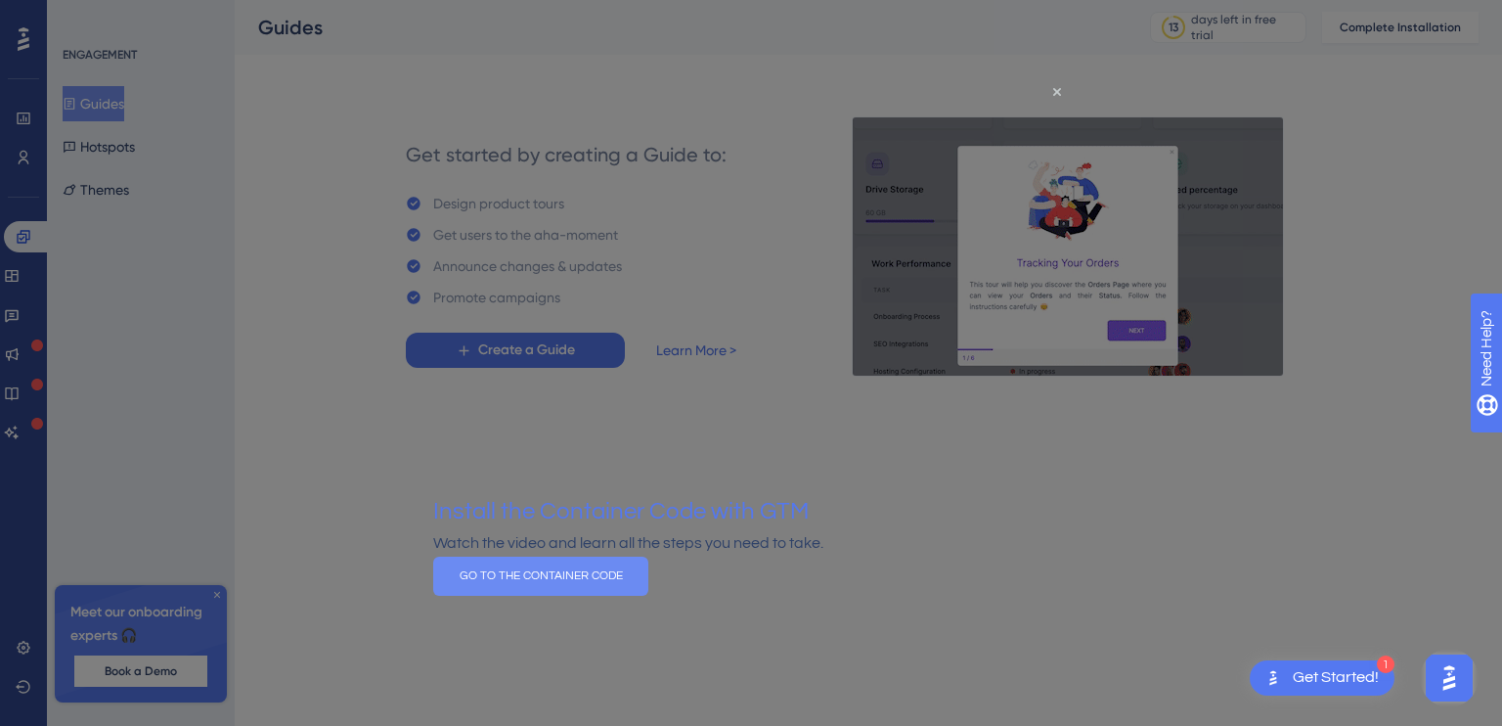
click at [648, 596] on button "GO TO THE CONTAINER CODE" at bounding box center [540, 576] width 215 height 39
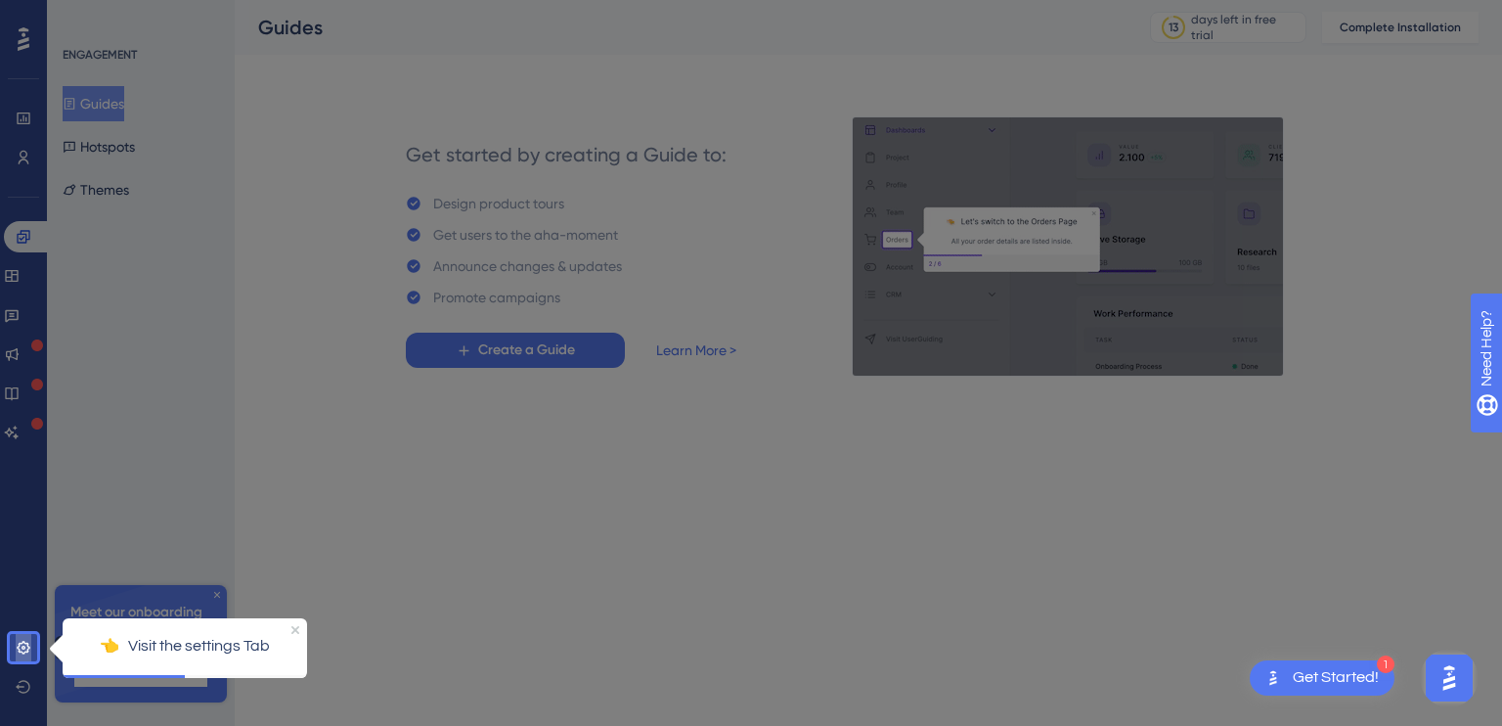
click at [23, 645] on icon at bounding box center [24, 648] width 16 height 16
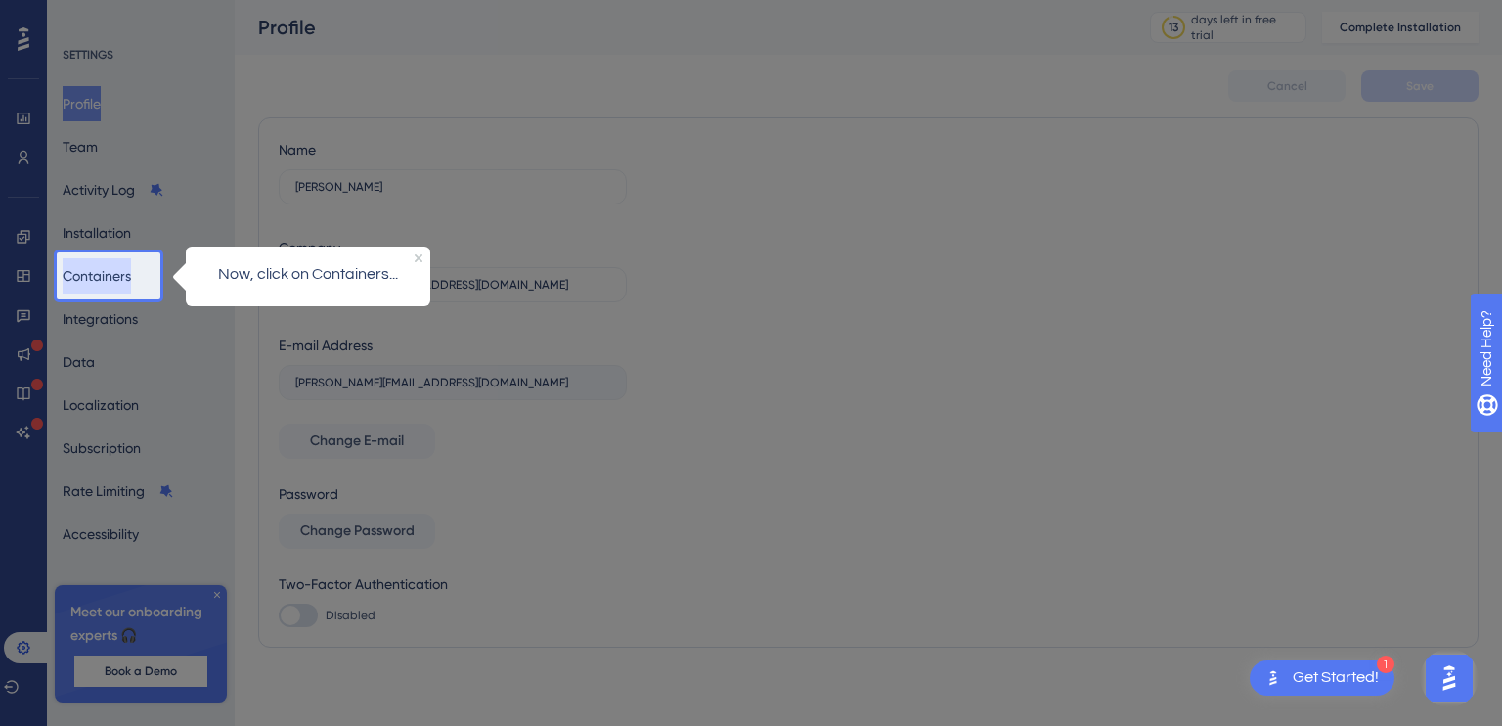
click at [102, 280] on button "Containers" at bounding box center [97, 275] width 68 height 35
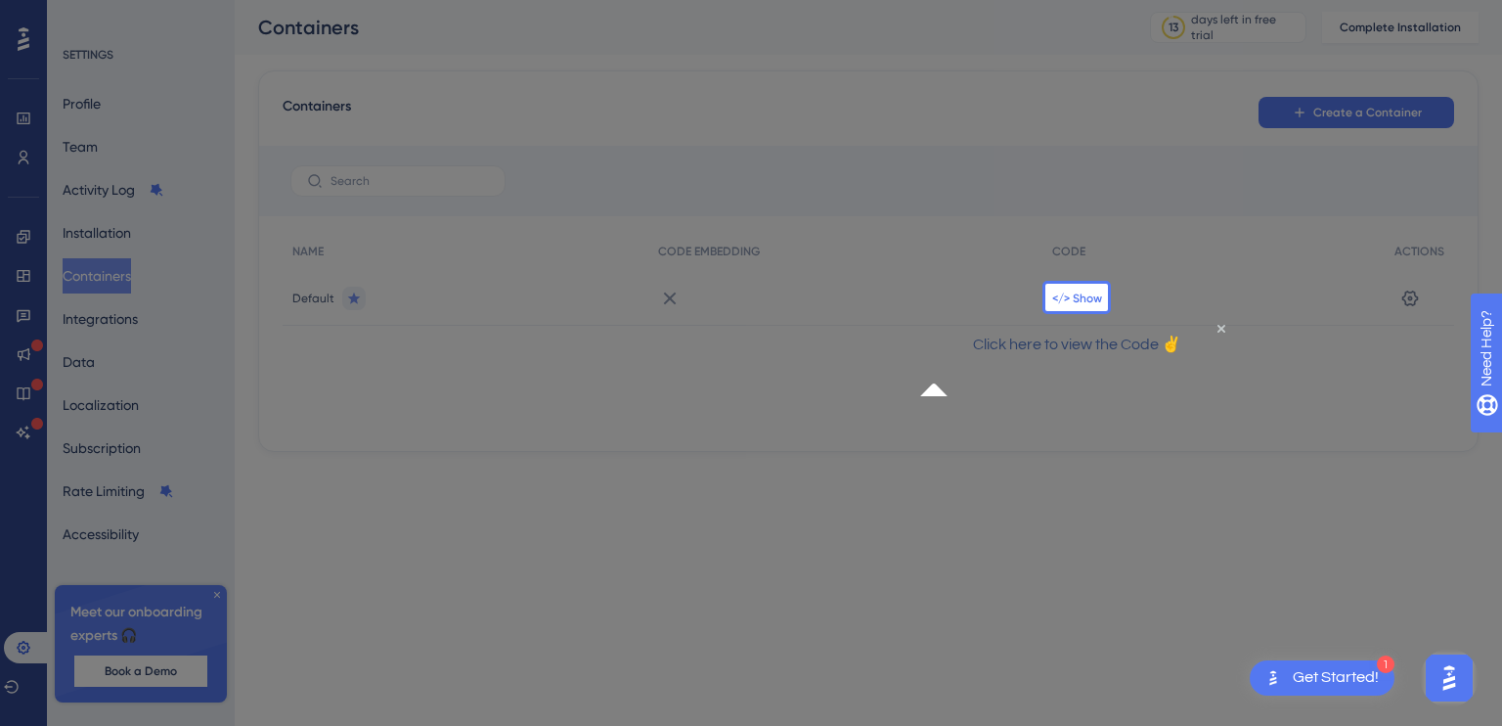
click at [1068, 290] on span "</> Show" at bounding box center [1077, 298] width 50 height 16
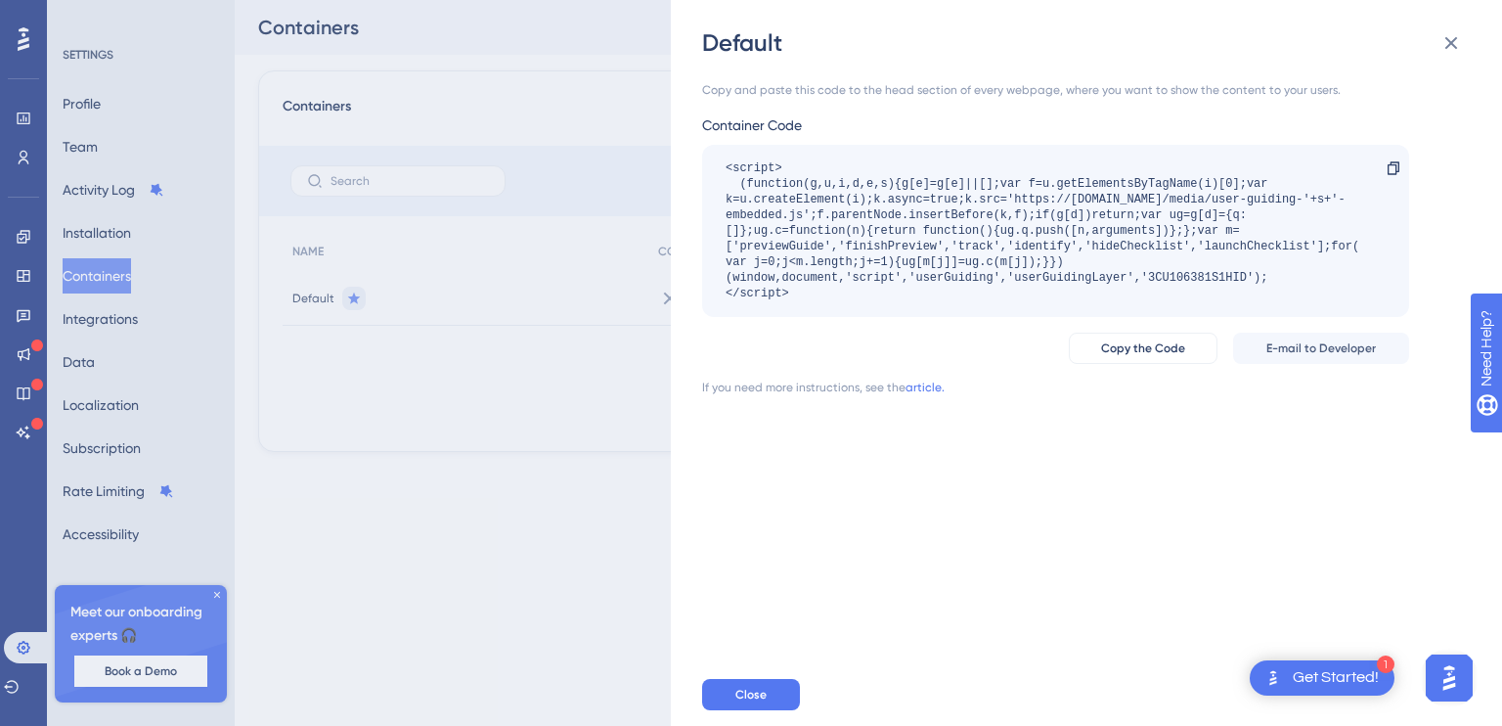
click at [1358, 681] on div "Get Started!" at bounding box center [1336, 678] width 86 height 22
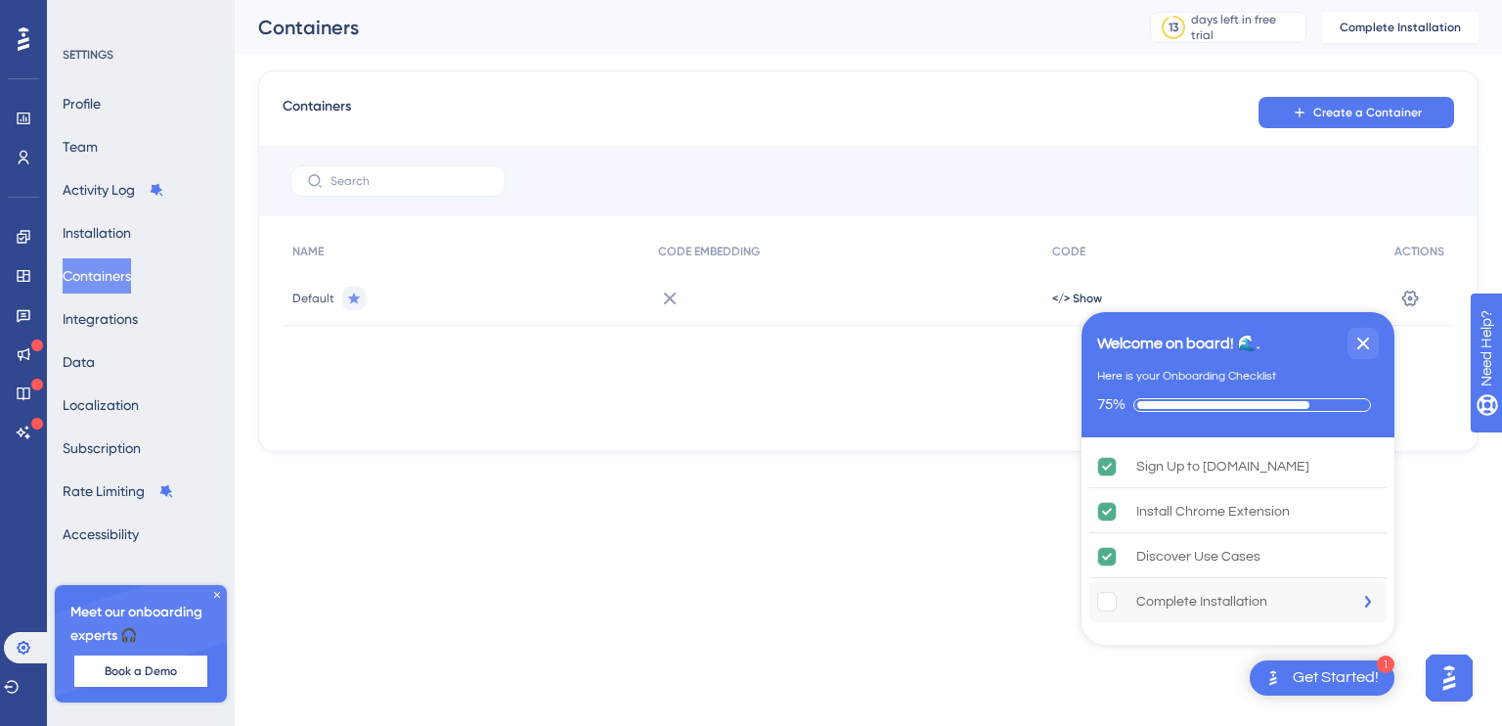
click at [1110, 600] on rect "Complete Installation is incomplete." at bounding box center [1107, 602] width 19 height 19
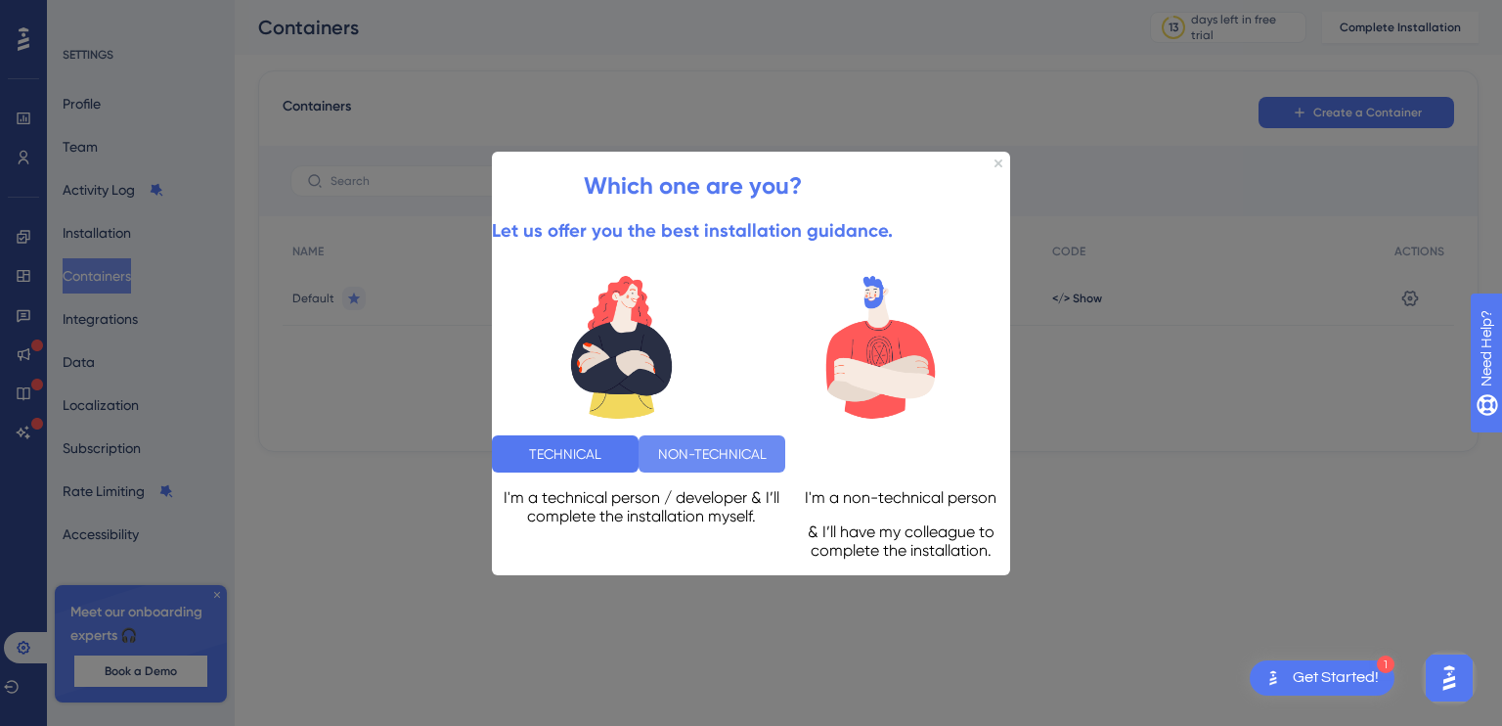
drag, startPoint x: 1344, startPoint y: 579, endPoint x: 852, endPoint y: 438, distance: 511.7
click at [785, 438] on button "NON-TECHNICAL" at bounding box center [712, 452] width 147 height 37
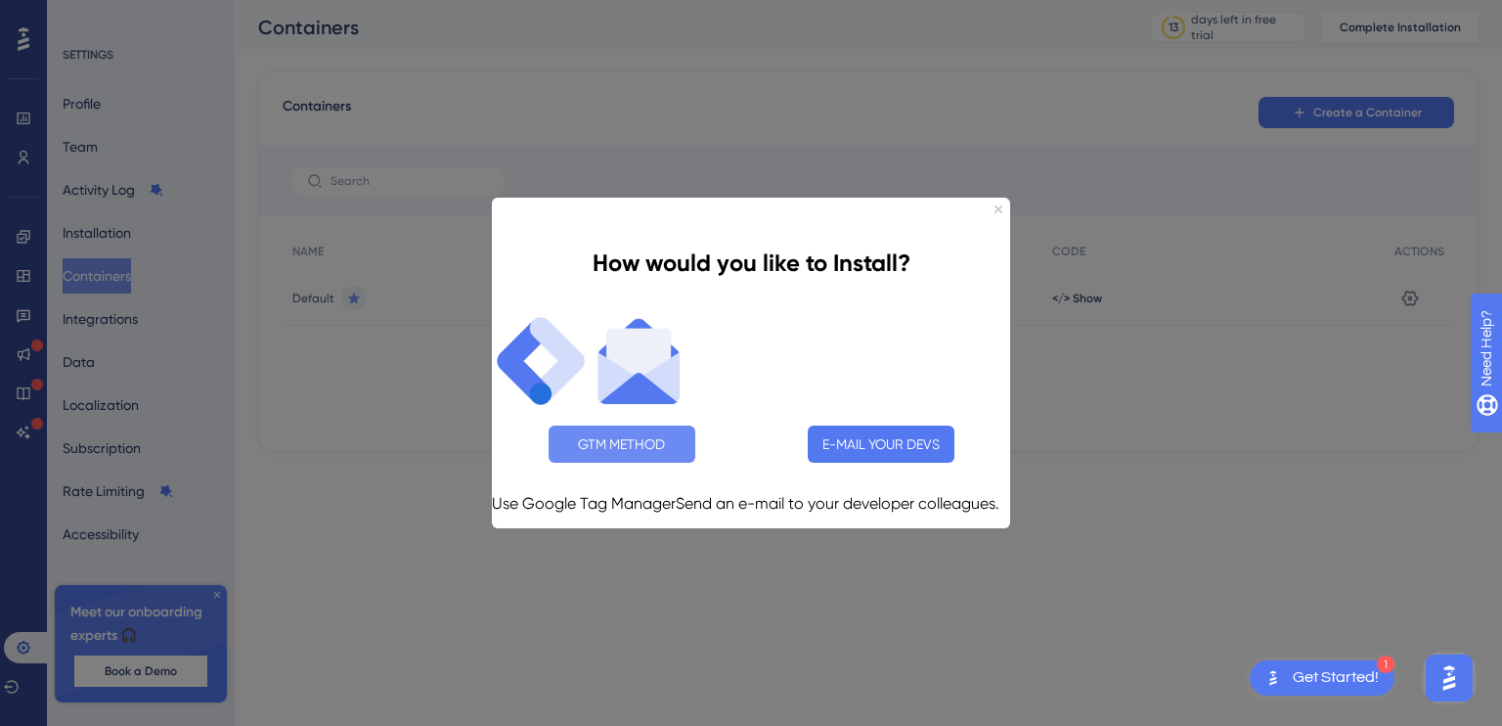
click at [628, 425] on button "GTM METHOD" at bounding box center [622, 443] width 147 height 37
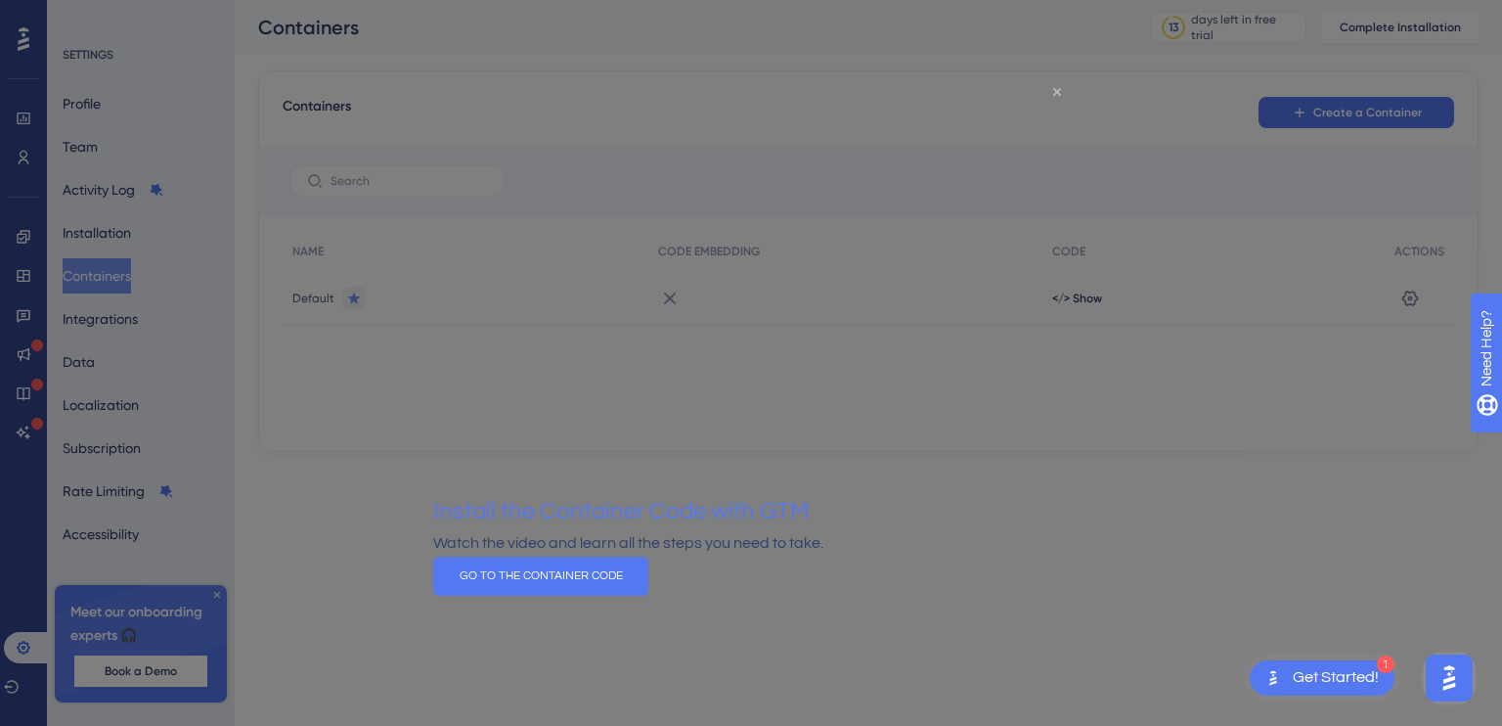
click at [1055, 91] on icon "Close Preview" at bounding box center [1057, 92] width 8 height 8
